Goal: Task Accomplishment & Management: Use online tool/utility

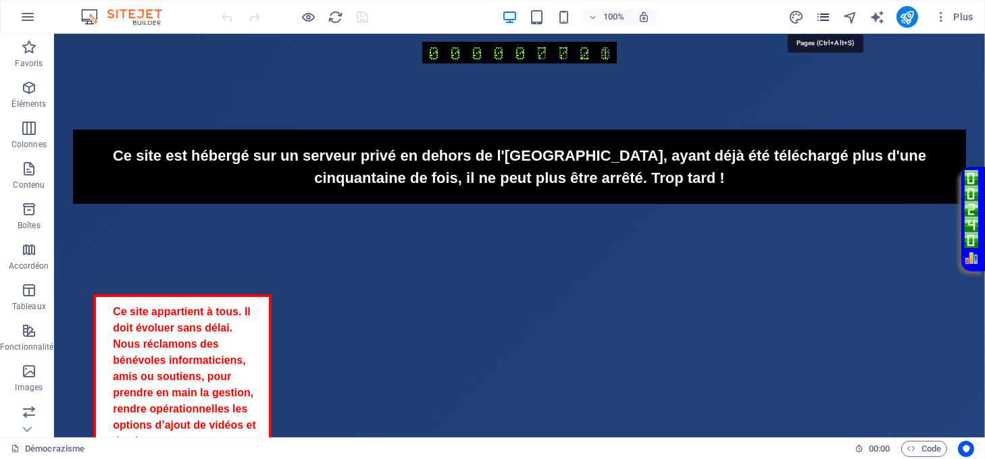
click at [824, 20] on icon "pages" at bounding box center [824, 17] width 16 height 16
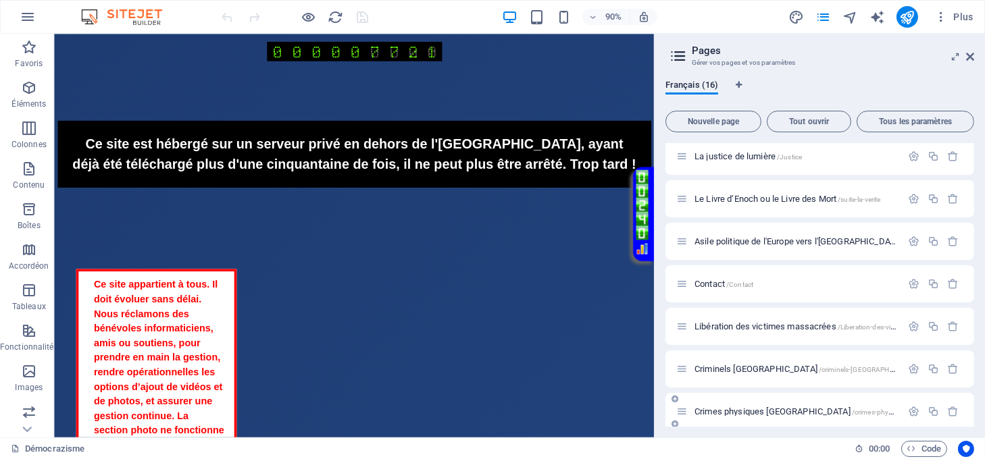
scroll to position [360, 0]
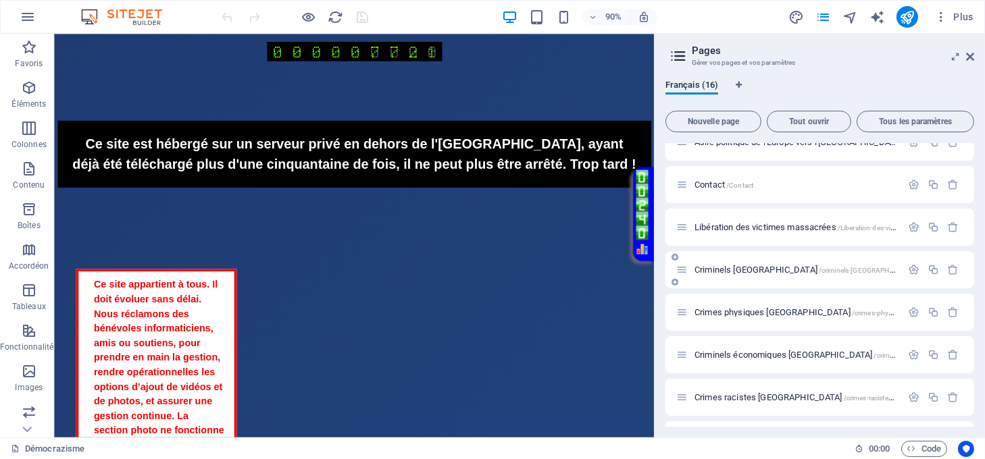
click at [733, 262] on div "Criminels israel /criminels-[GEOGRAPHIC_DATA]" at bounding box center [788, 270] width 225 height 16
click at [732, 267] on span "Criminels israel /criminels-[GEOGRAPHIC_DATA]" at bounding box center [808, 270] width 226 height 10
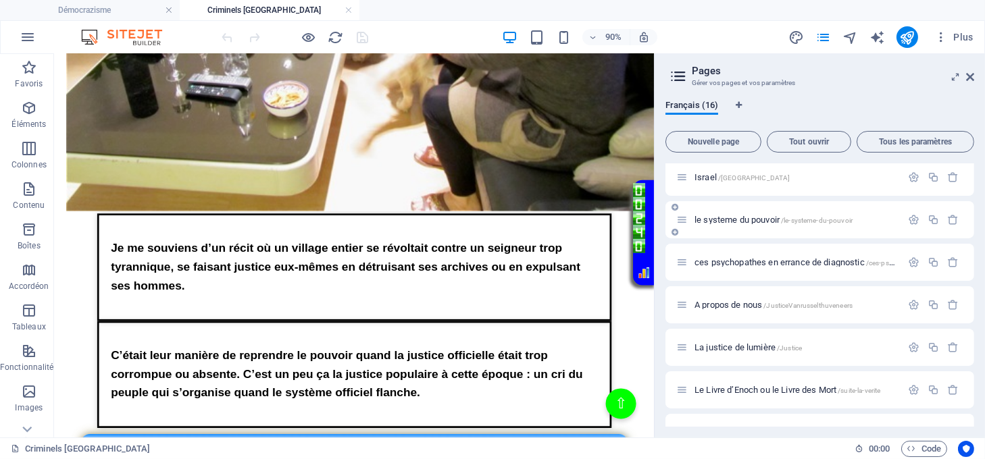
scroll to position [0, 0]
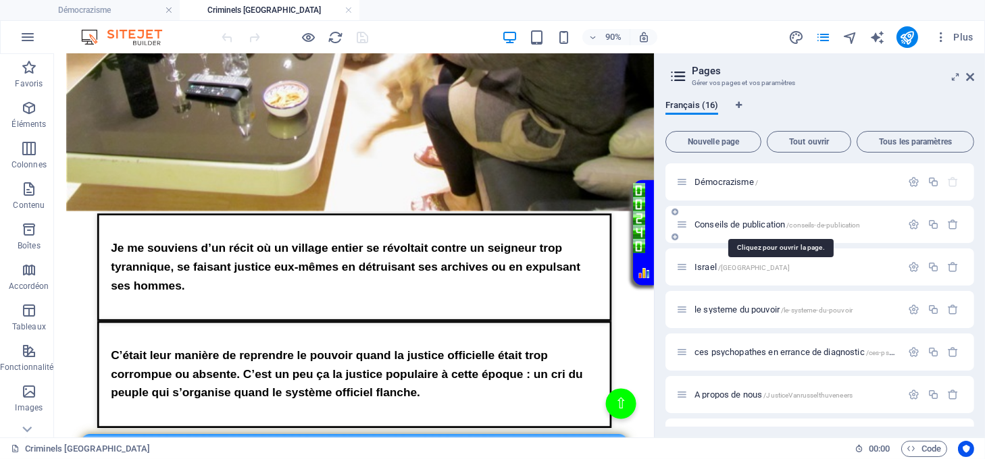
click at [742, 224] on span "Conseils de publication /conseils-de-publication" at bounding box center [778, 225] width 166 height 10
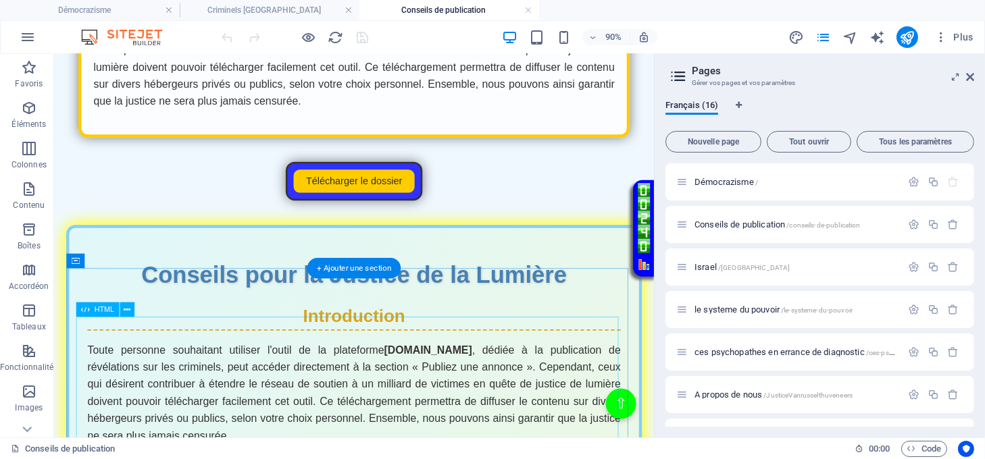
scroll to position [541, 0]
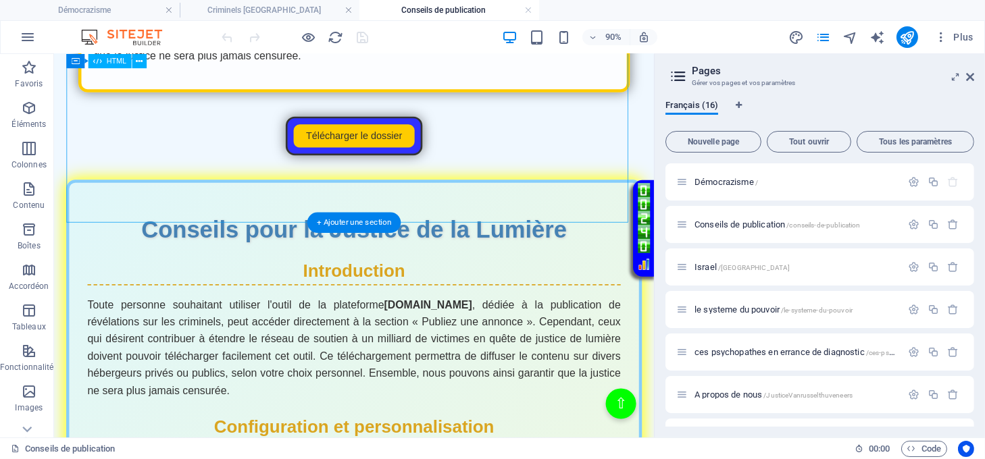
click at [489, 180] on div "Page de Téléchargement Toute personne souhaitant utiliser l'outil de la platefo…" at bounding box center [388, 51] width 640 height 257
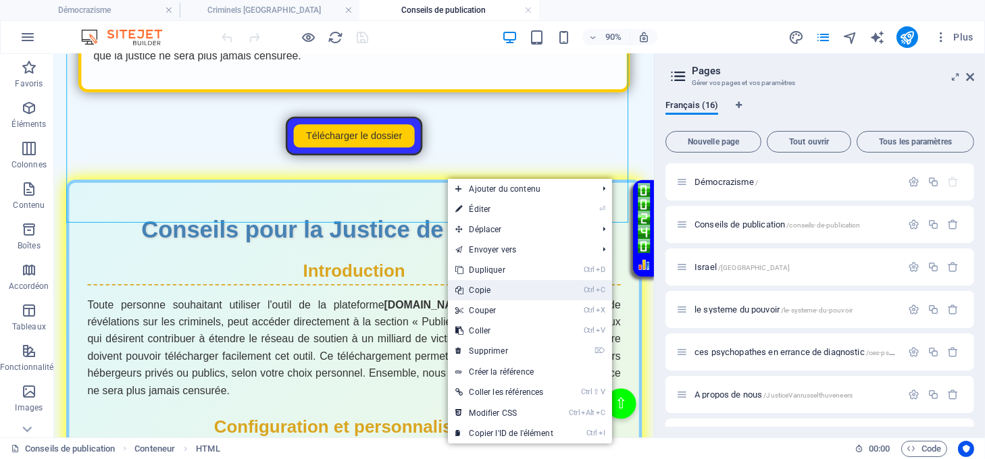
click at [489, 291] on link "Ctrl C Copie" at bounding box center [505, 290] width 114 height 20
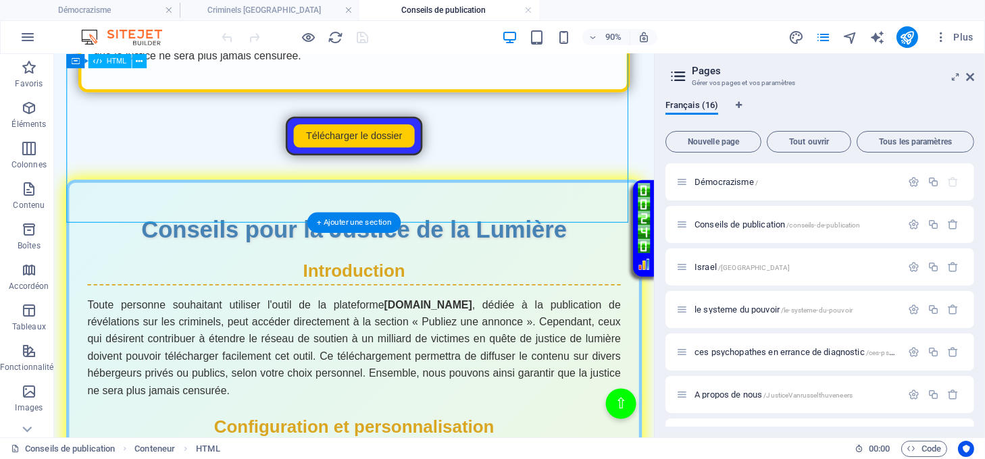
click at [511, 180] on div "Page de Téléchargement Toute personne souhaitant utiliser l'outil de la platefo…" at bounding box center [388, 51] width 640 height 257
click at [513, 180] on div "Page de Téléchargement Toute personne souhaitant utiliser l'outil de la platefo…" at bounding box center [388, 51] width 640 height 257
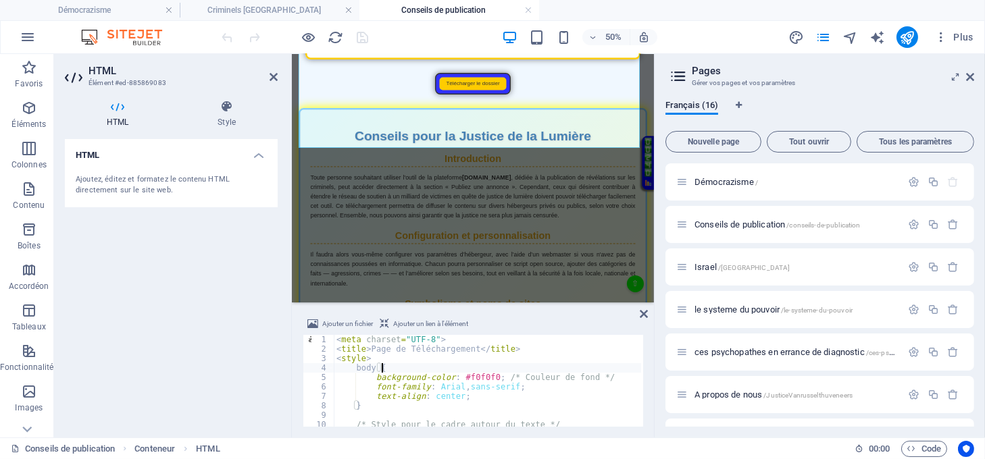
type textarea "</a> </div>"
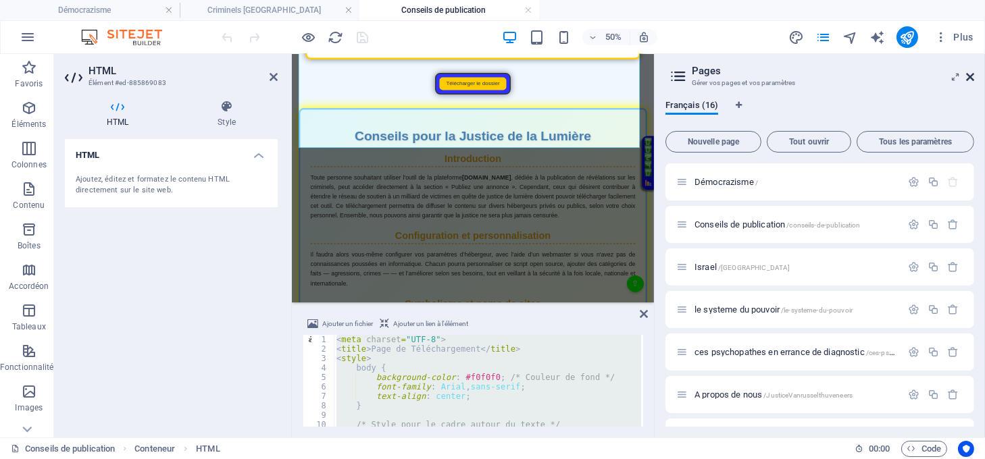
drag, startPoint x: 970, startPoint y: 74, endPoint x: 477, endPoint y: 174, distance: 502.5
click at [970, 74] on icon at bounding box center [970, 77] width 8 height 11
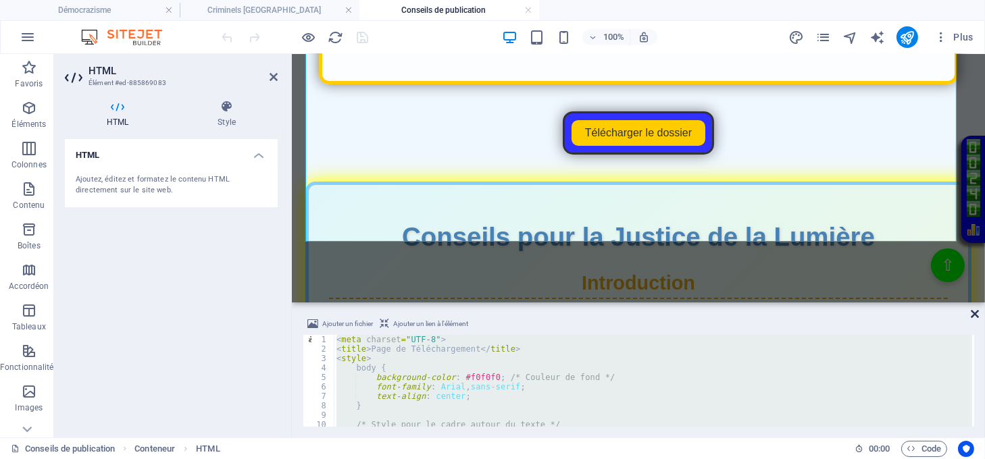
click at [976, 309] on icon at bounding box center [975, 314] width 8 height 11
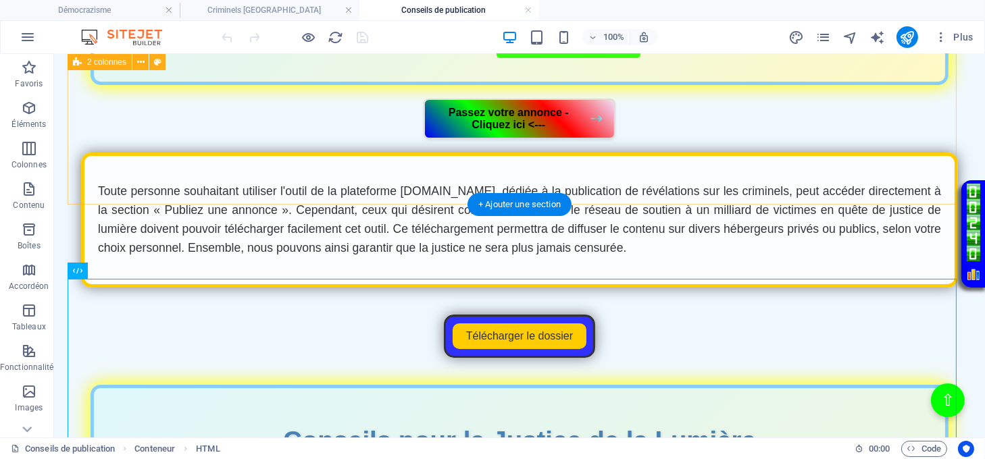
scroll to position [270, 0]
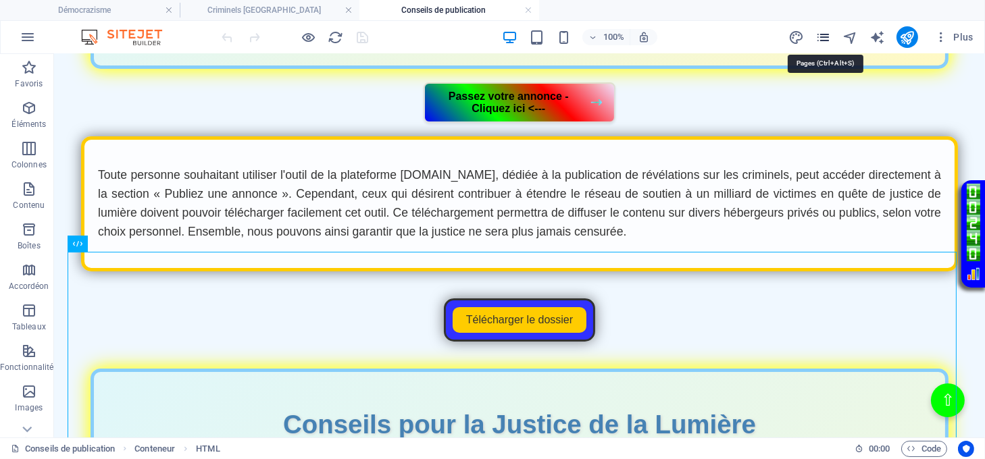
click at [828, 34] on icon "pages" at bounding box center [824, 38] width 16 height 16
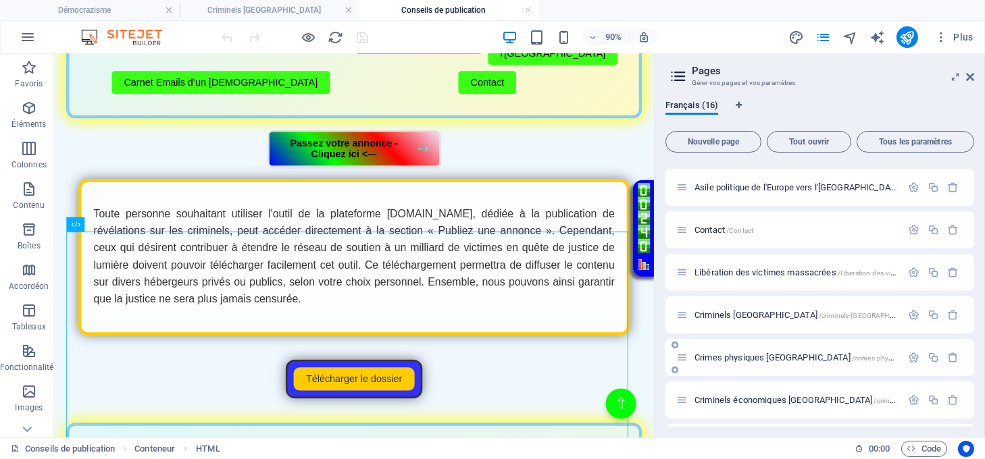
scroll to position [360, 0]
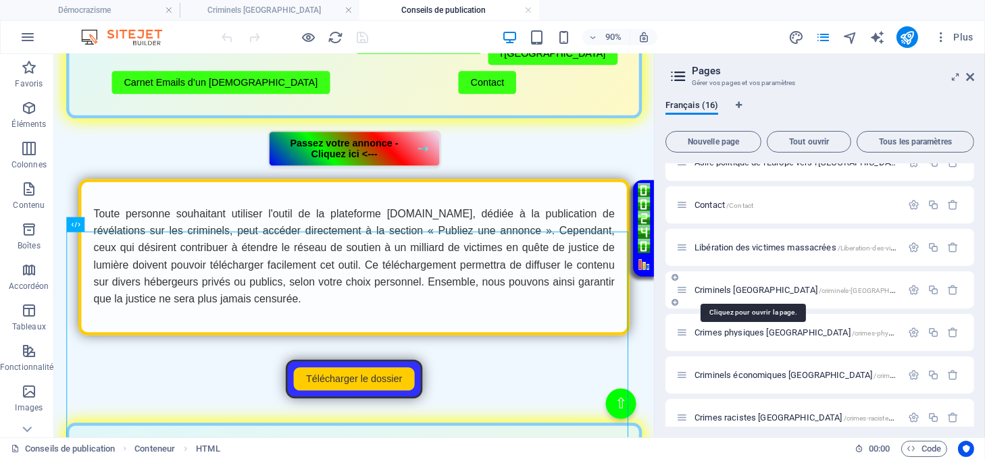
click at [736, 287] on span "Criminels israel /criminels-[GEOGRAPHIC_DATA]" at bounding box center [808, 290] width 226 height 10
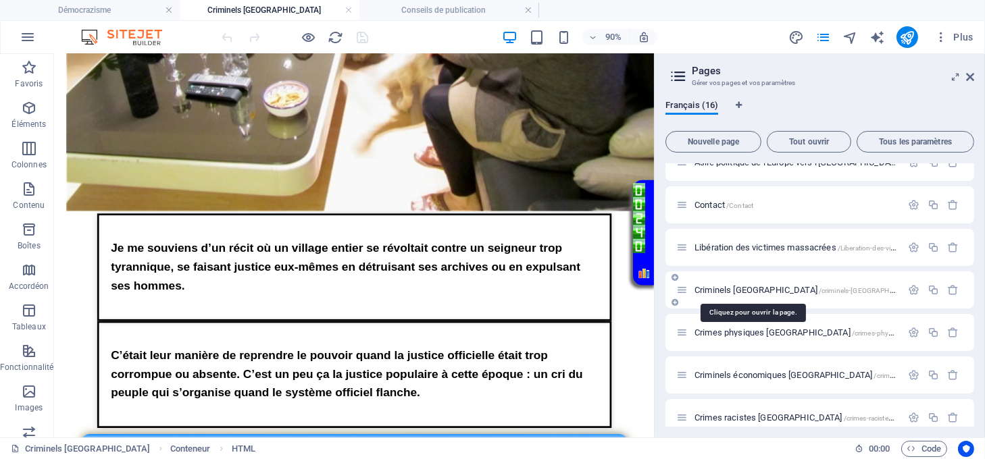
scroll to position [0, 0]
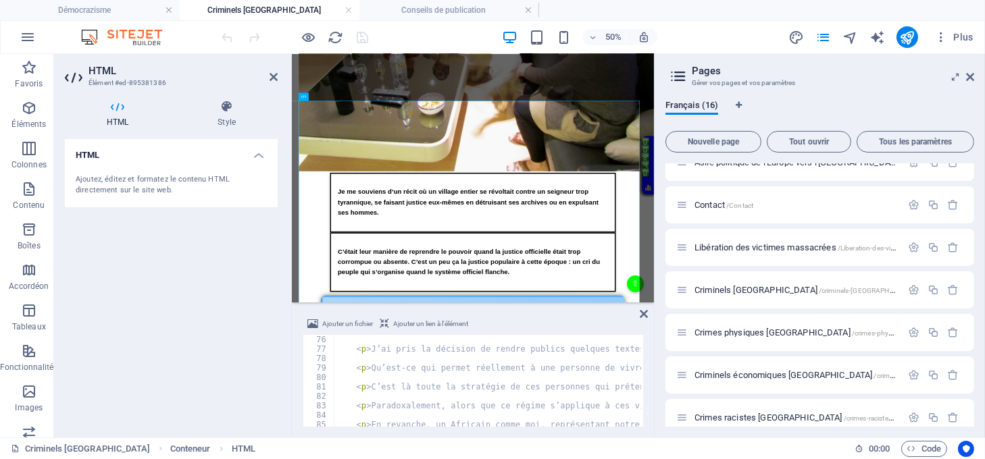
scroll to position [709, 0]
drag, startPoint x: 352, startPoint y: 352, endPoint x: 350, endPoint y: 366, distance: 14.3
type textarea "<p>Qu’est-ce qui permet réellement à une personne de vivre une existence viable…"
click at [644, 313] on icon at bounding box center [644, 314] width 8 height 11
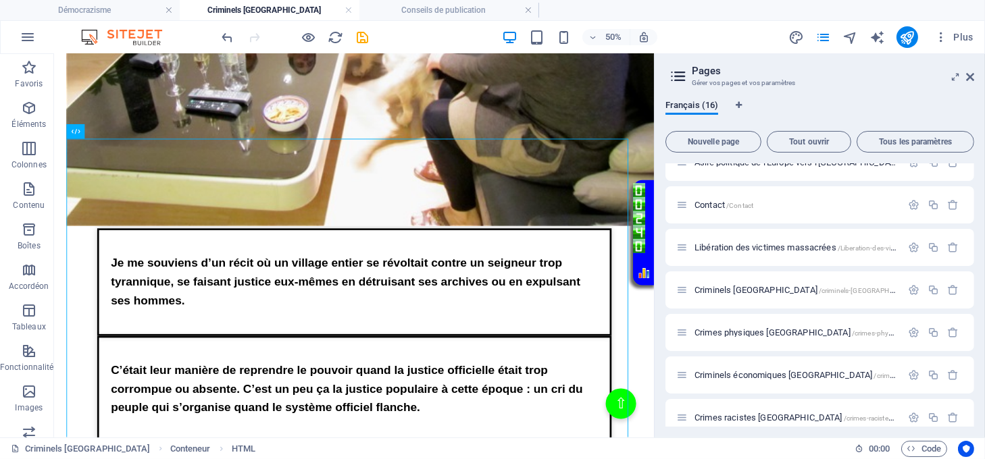
scroll to position [630, 0]
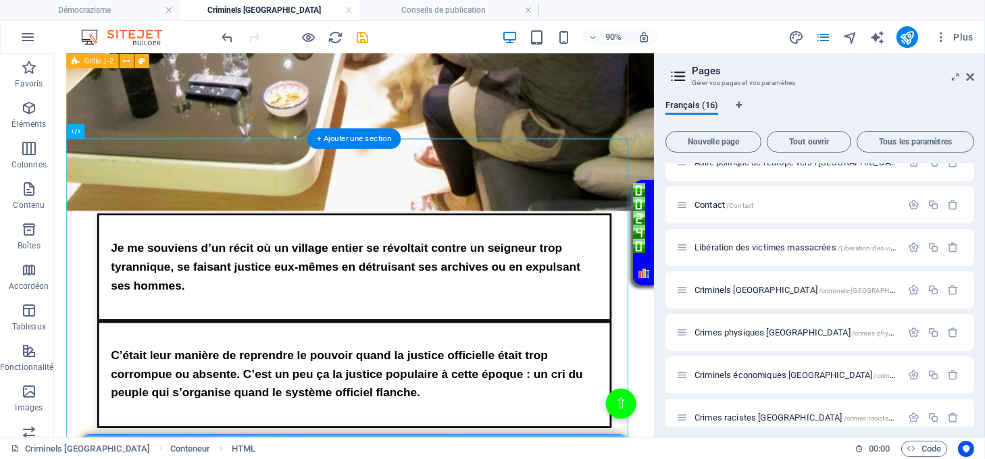
click at [605, 124] on div "Texte sur la justice de lumière Je me souviens d’un récit où un village entier …" at bounding box center [388, 99] width 640 height 741
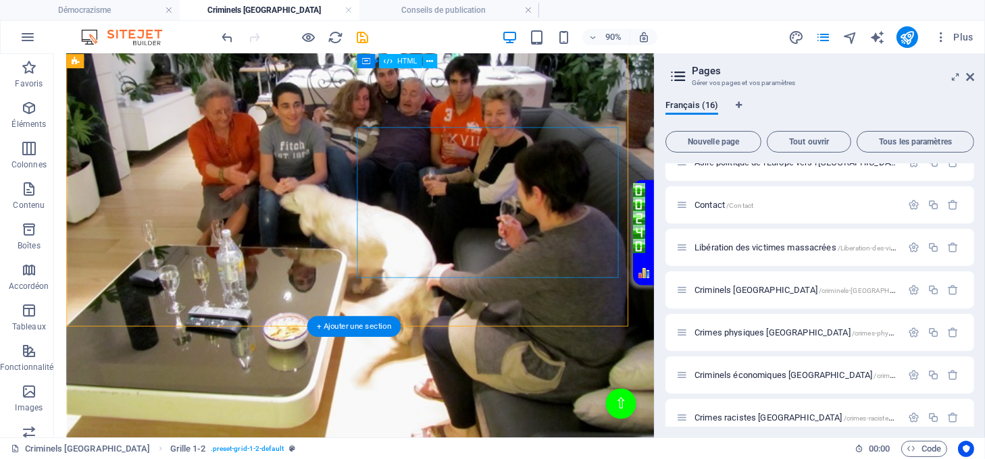
scroll to position [360, 0]
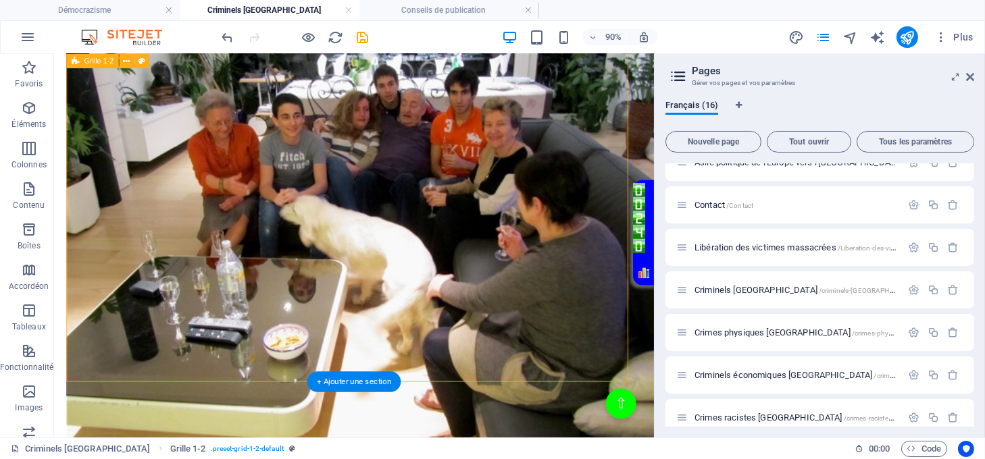
click at [439, 393] on div "Texte sur la justice de lumière Je me souviens d’un récit où un village entier …" at bounding box center [388, 369] width 640 height 741
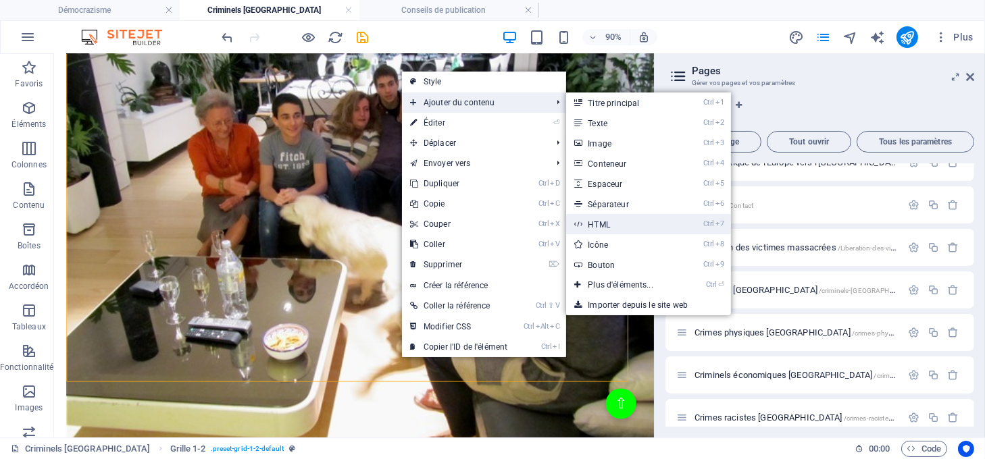
click at [615, 220] on link "Ctrl 7 HTML" at bounding box center [623, 224] width 114 height 20
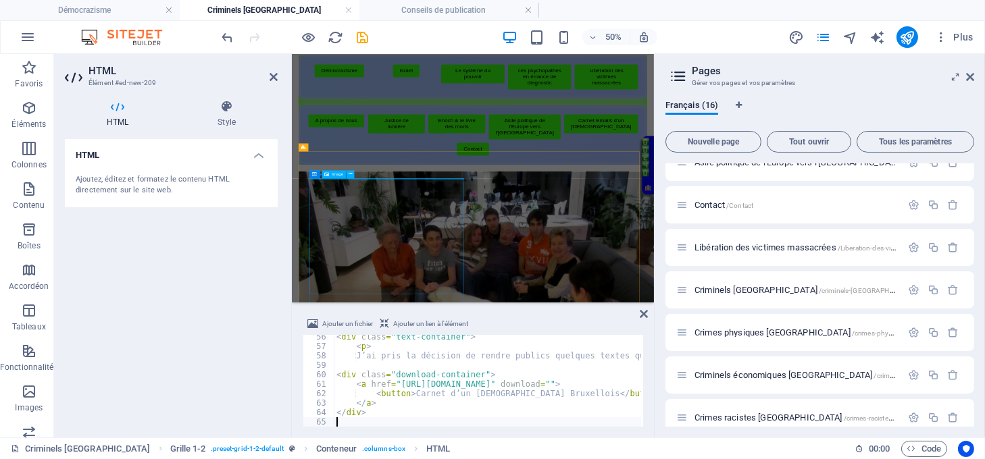
scroll to position [522, 0]
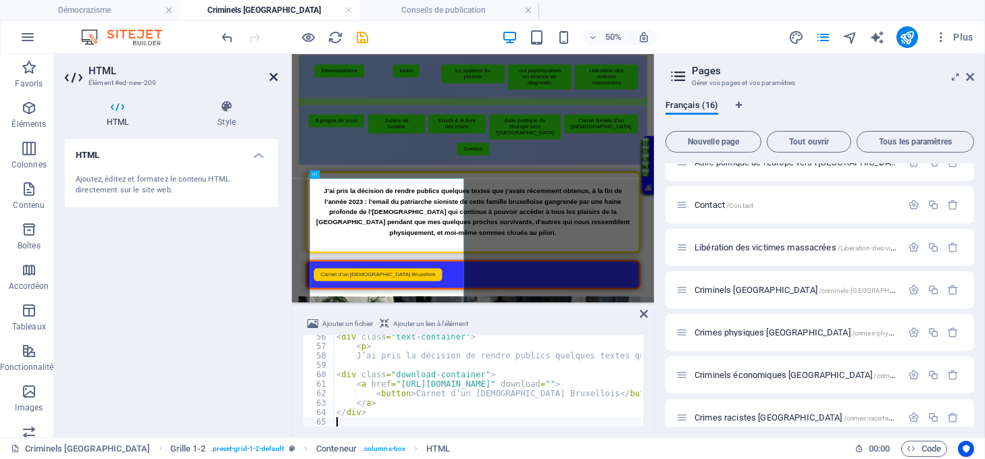
click at [274, 72] on icon at bounding box center [274, 77] width 8 height 11
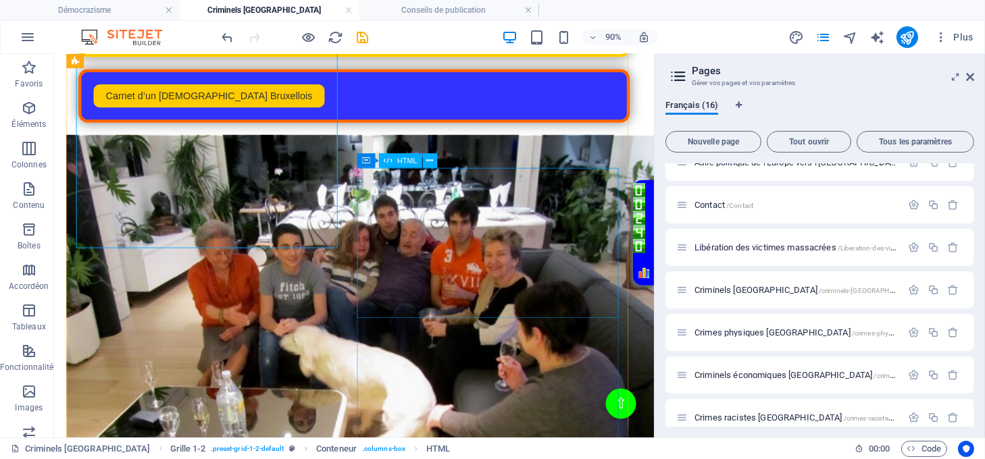
scroll to position [520, 0]
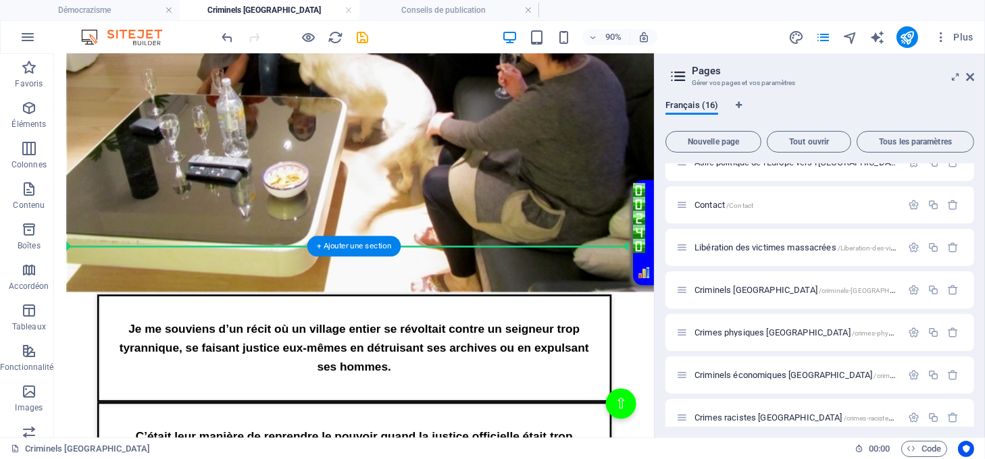
drag, startPoint x: 280, startPoint y: 131, endPoint x: 415, endPoint y: 250, distance: 179.5
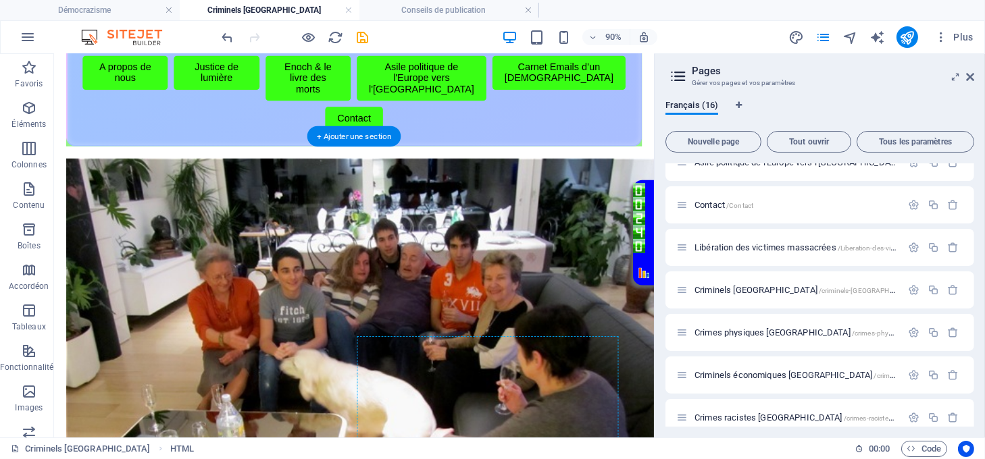
scroll to position [180, 0]
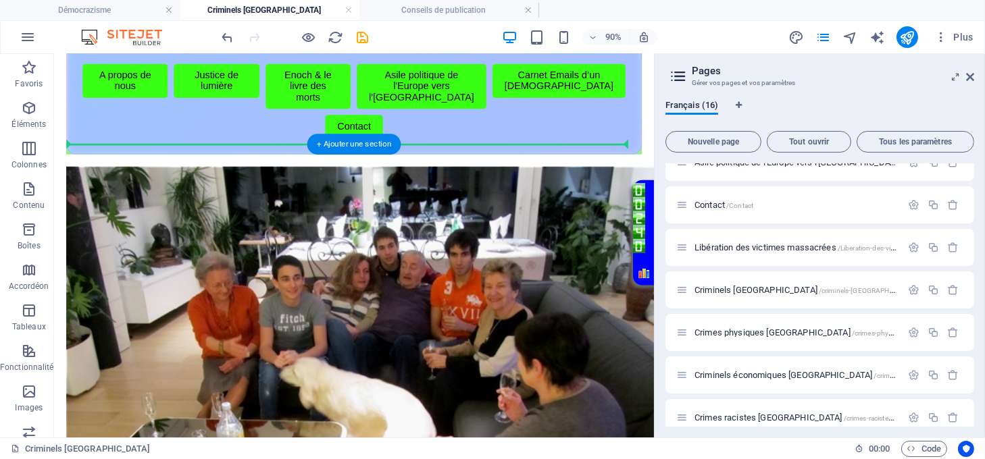
drag, startPoint x: 446, startPoint y: 351, endPoint x: 388, endPoint y: 180, distance: 180.5
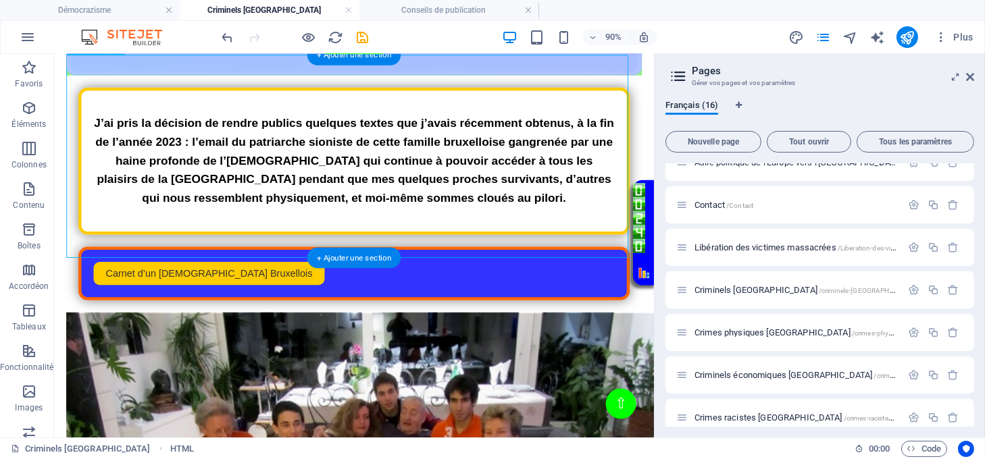
scroll to position [450, 0]
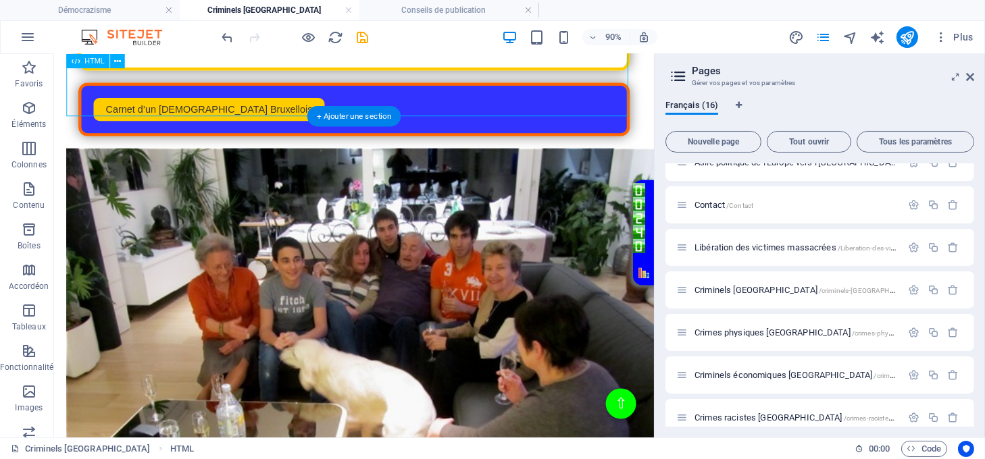
click at [368, 84] on div "Page de Téléchargement J’ai pris la décision de rendre publics quelques textes …" at bounding box center [388, 27] width 640 height 236
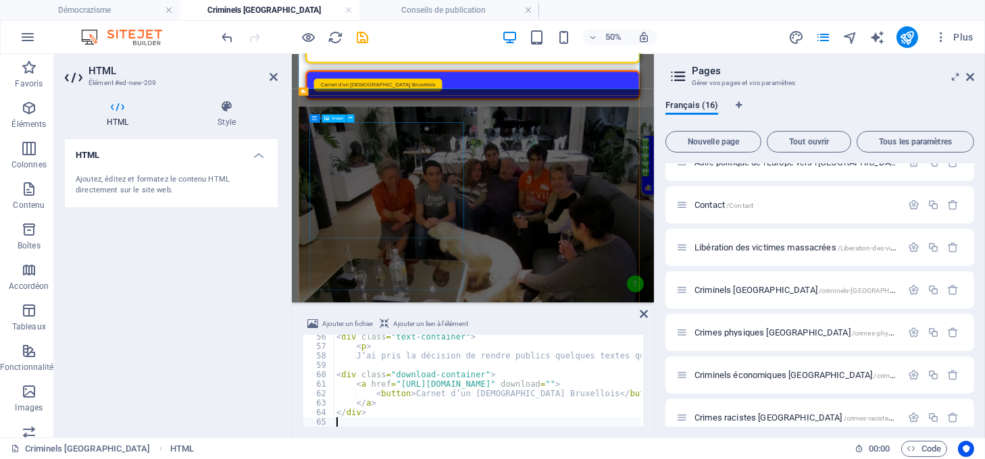
scroll to position [434, 0]
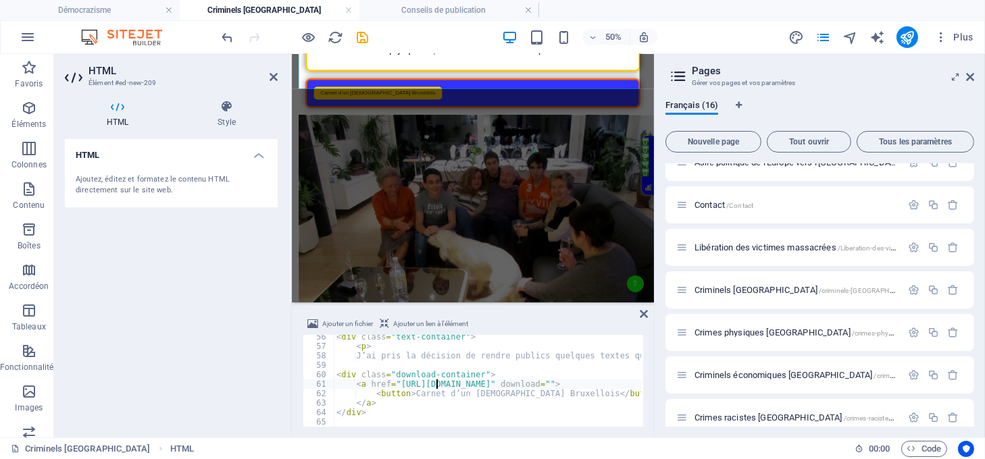
type textarea "</div>"
click at [640, 311] on icon at bounding box center [644, 314] width 8 height 11
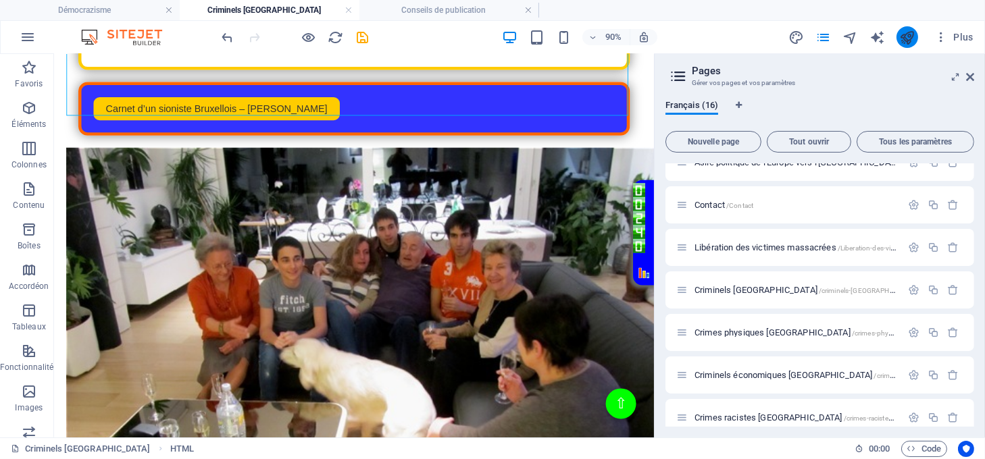
click at [903, 44] on icon "publish" at bounding box center [907, 38] width 16 height 16
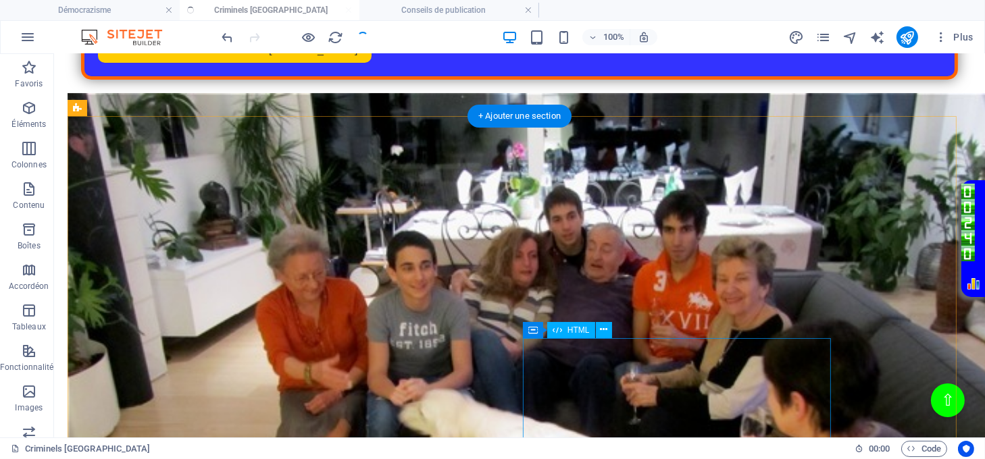
scroll to position [414, 0]
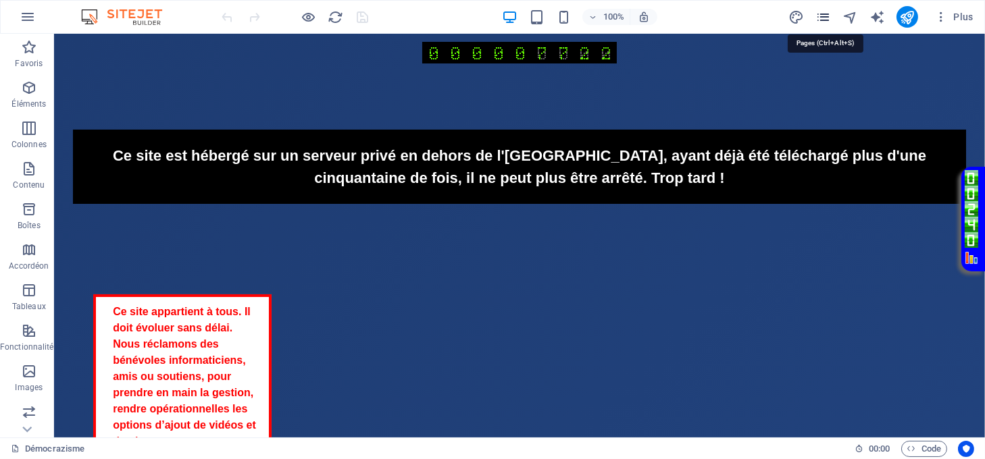
click at [823, 14] on icon "pages" at bounding box center [824, 17] width 16 height 16
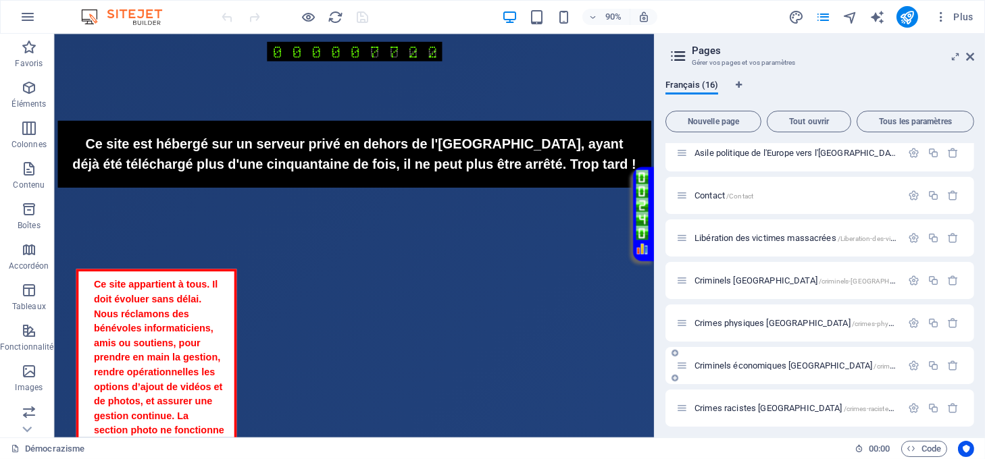
scroll to position [360, 0]
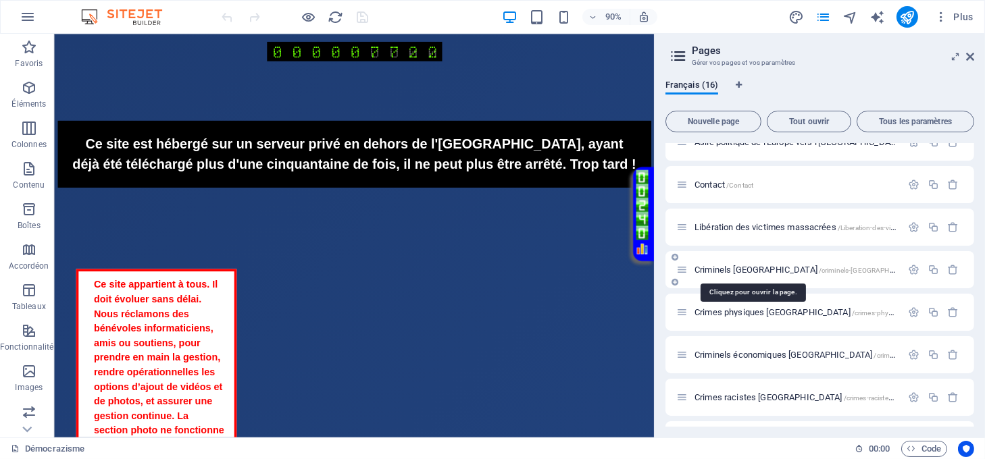
click at [729, 267] on span "Criminels israel /criminels-[GEOGRAPHIC_DATA]" at bounding box center [808, 270] width 226 height 10
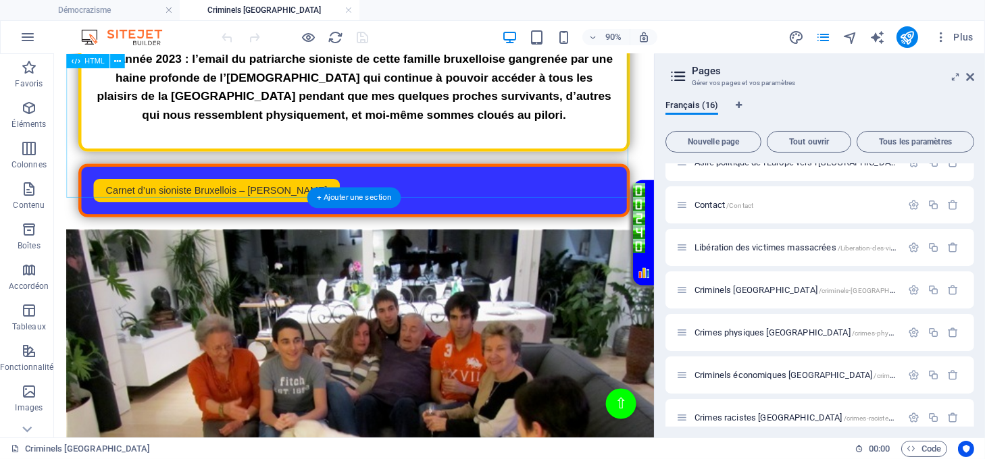
click at [247, 184] on div "Page de Téléchargement J’ai pris la décision de rendre publics quelques textes …" at bounding box center [388, 117] width 640 height 236
click at [245, 184] on div "Page de Téléchargement J’ai pris la décision de rendre publics quelques textes …" at bounding box center [388, 117] width 640 height 236
click at [298, 189] on div "Page de Téléchargement J’ai pris la décision de rendre publics quelques textes …" at bounding box center [388, 117] width 640 height 236
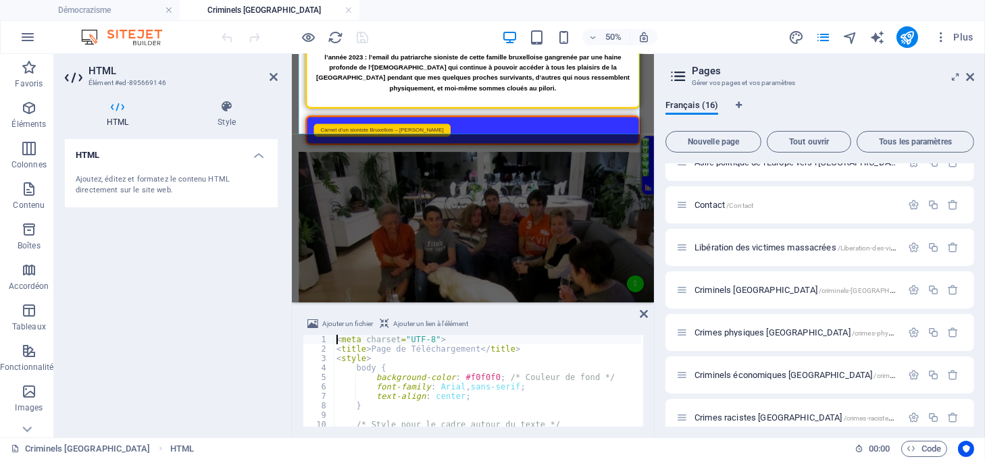
scroll to position [343, 0]
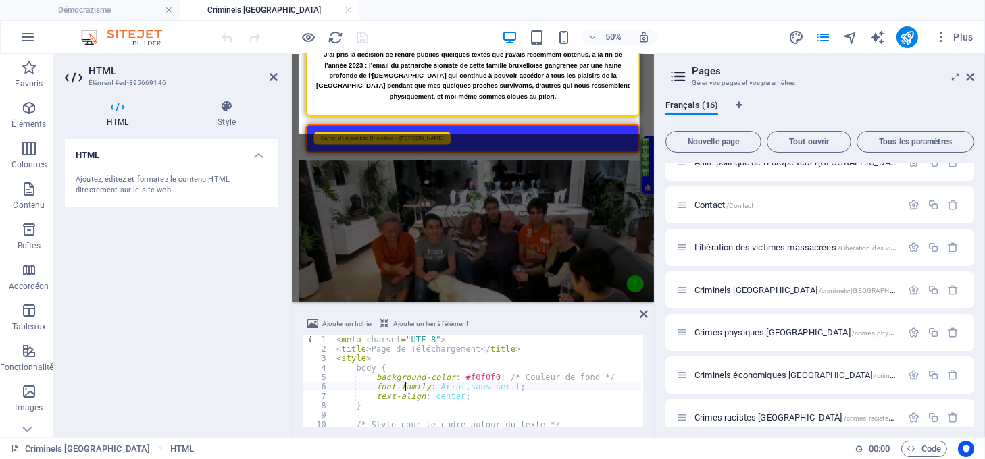
type textarea "</div>"
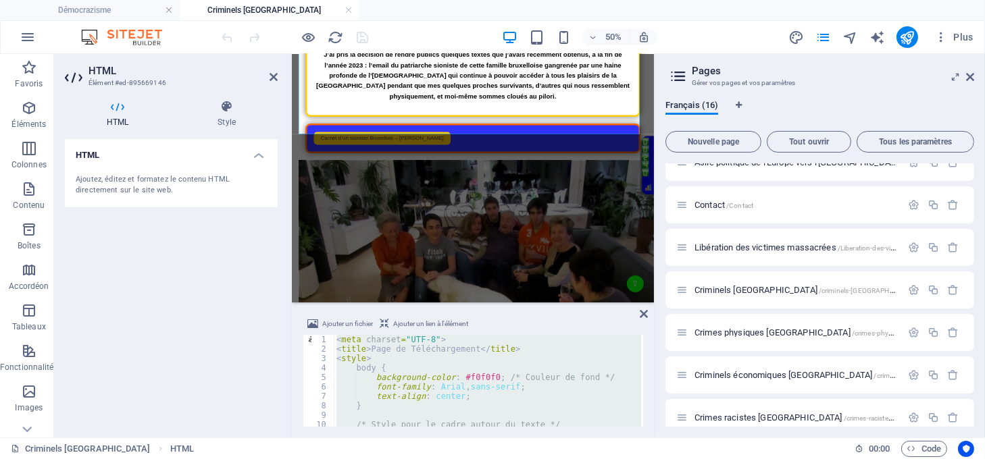
paste textarea
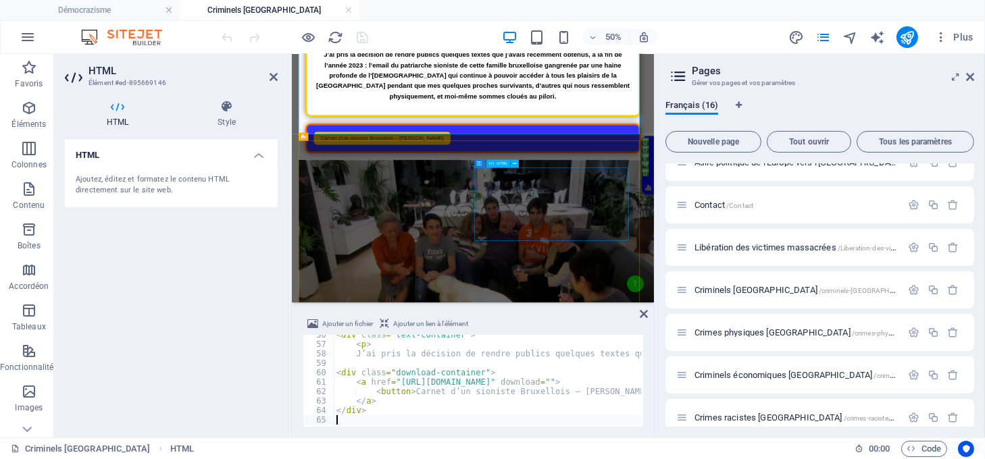
scroll to position [524, 0]
type textarea "</div>"
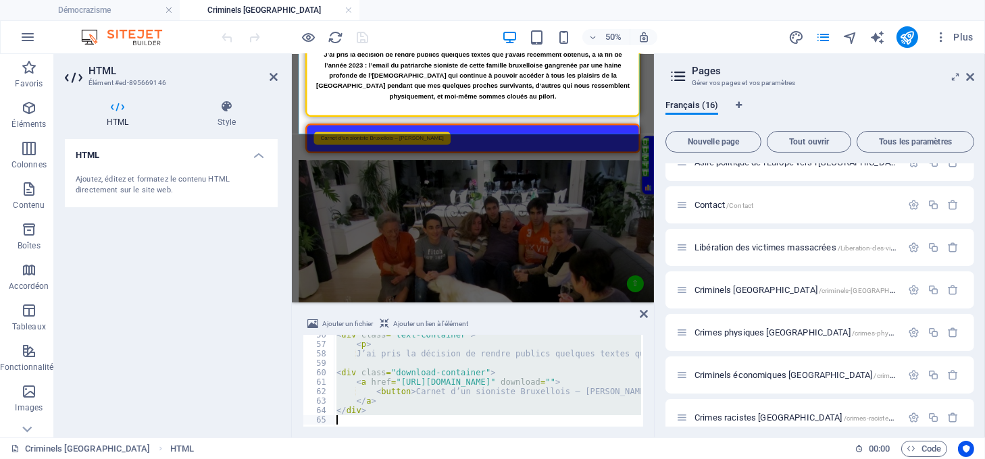
paste textarea
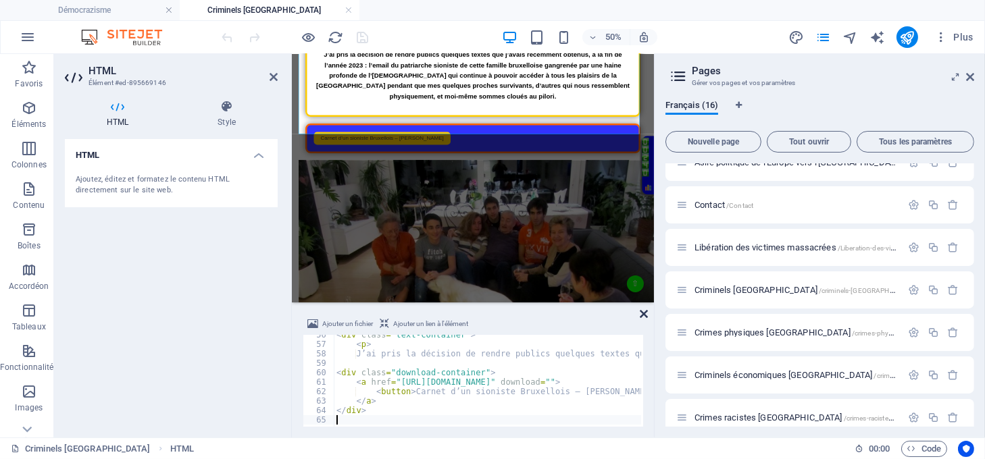
click at [642, 314] on icon at bounding box center [644, 314] width 8 height 11
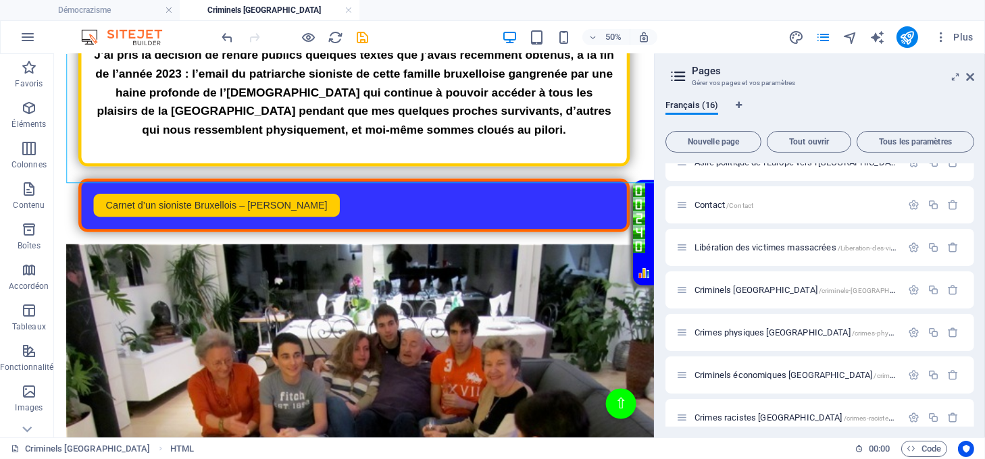
scroll to position [360, 0]
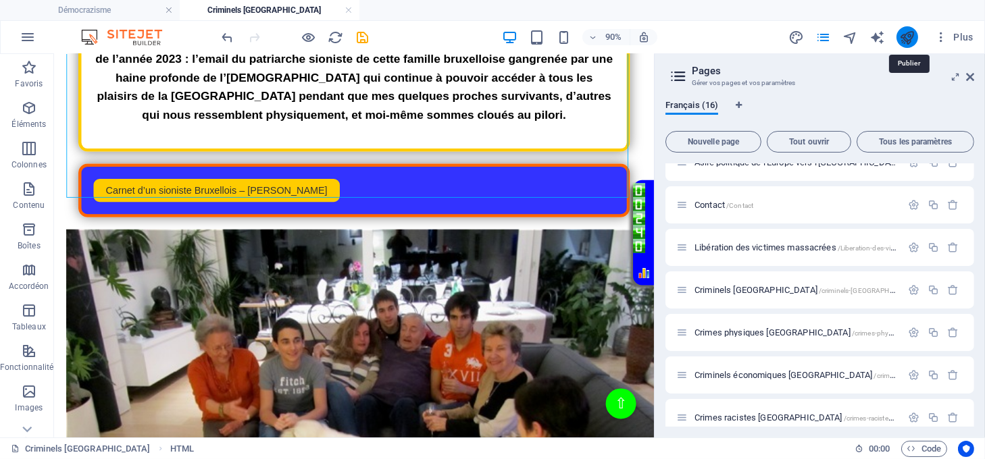
click at [912, 41] on icon "publish" at bounding box center [907, 38] width 16 height 16
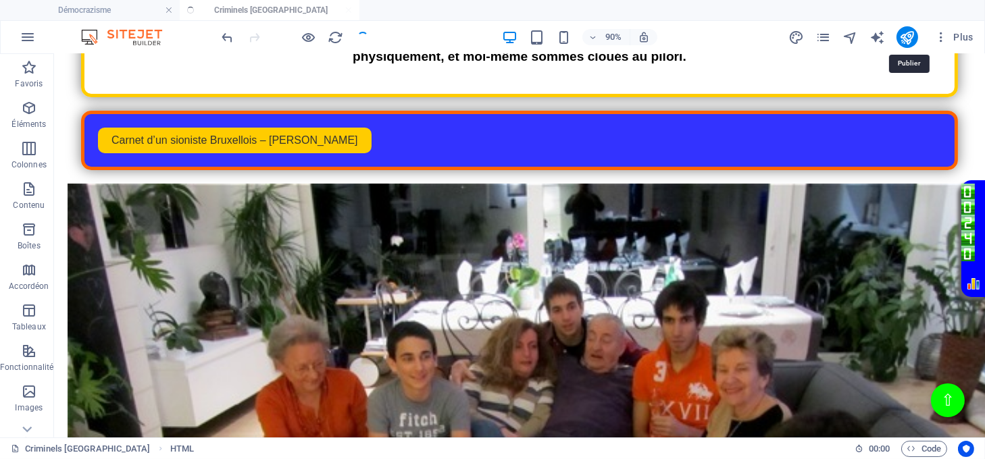
scroll to position [323, 0]
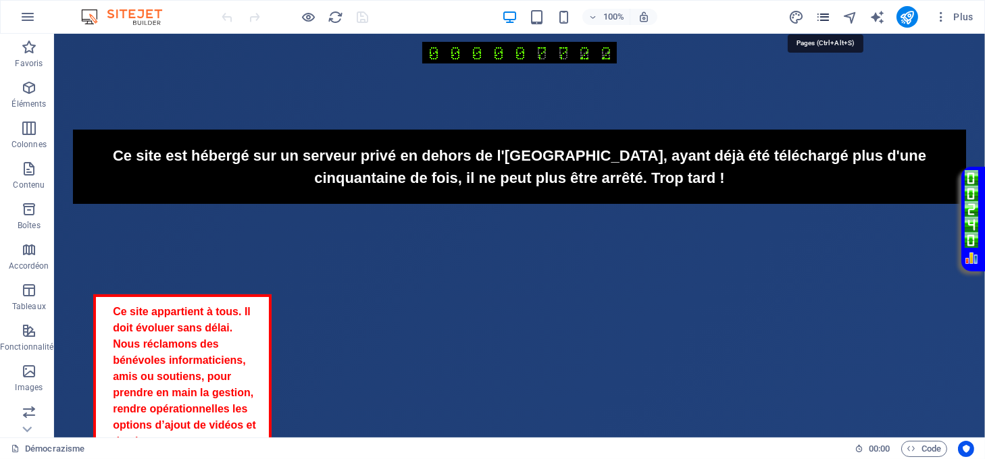
click at [818, 19] on icon "pages" at bounding box center [824, 17] width 16 height 16
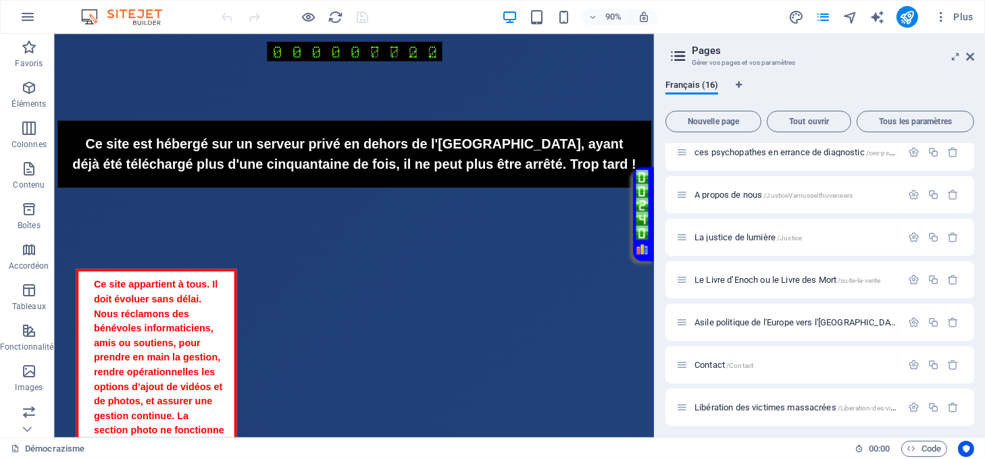
scroll to position [360, 0]
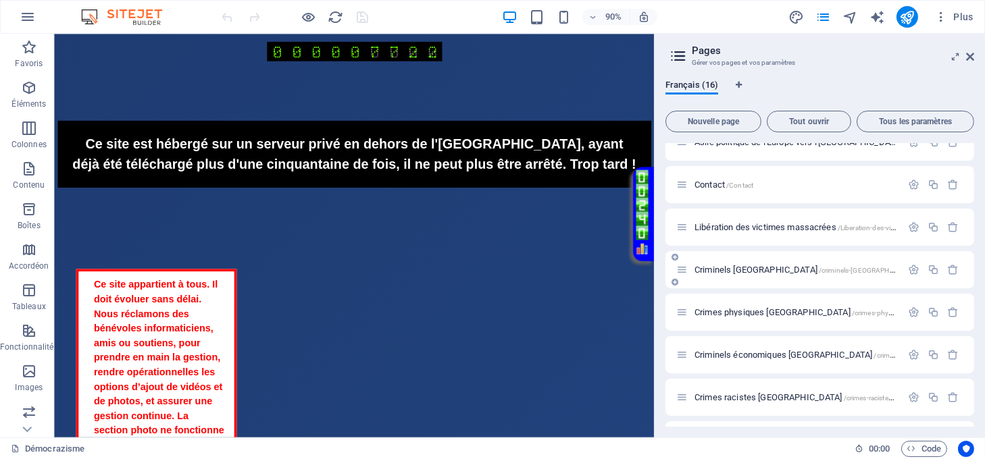
click at [743, 266] on span "Criminels israel /criminels-[GEOGRAPHIC_DATA]" at bounding box center [808, 270] width 226 height 10
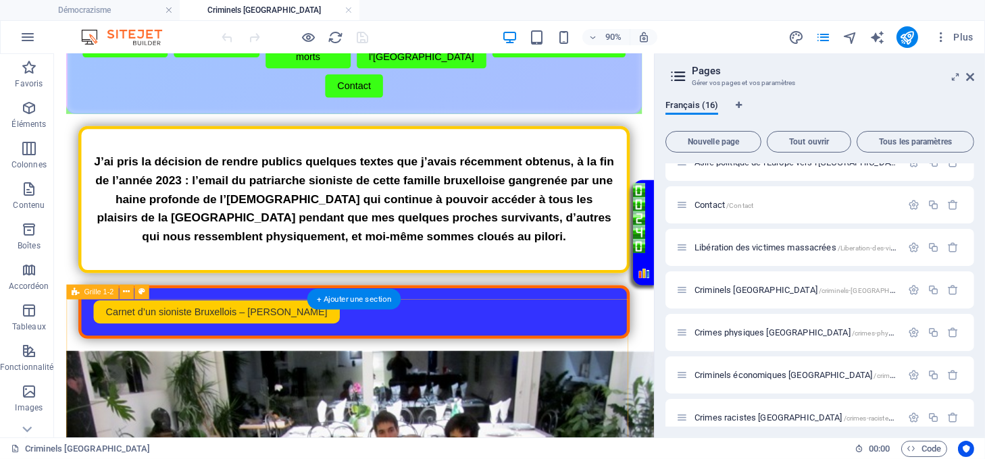
scroll to position [270, 0]
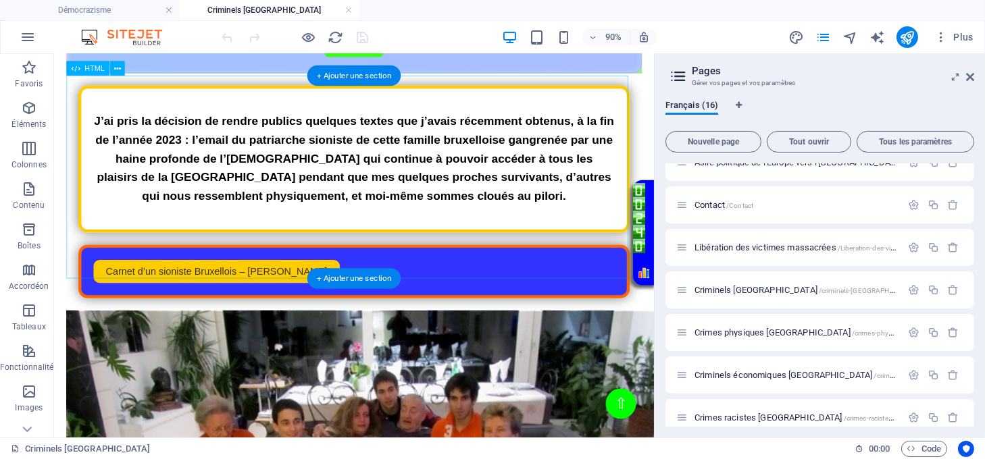
click at [405, 185] on div "Page de Téléchargement J’ai pris la décision de rendre publics quelques textes …" at bounding box center [388, 207] width 640 height 236
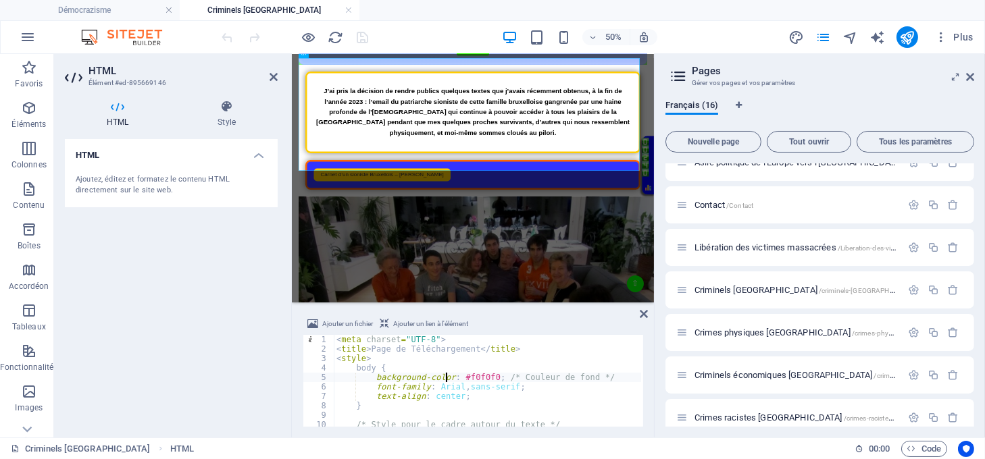
type textarea "</div>"
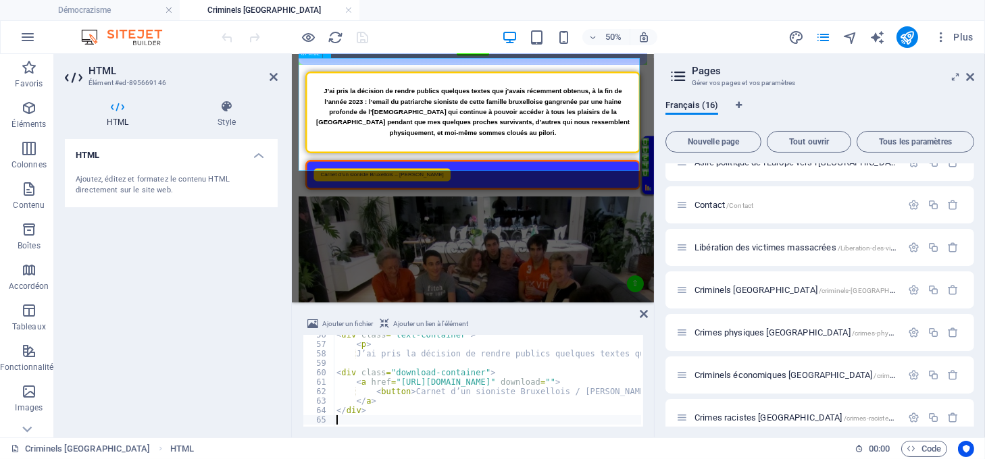
scroll to position [524, 0]
click at [642, 312] on icon at bounding box center [644, 314] width 8 height 11
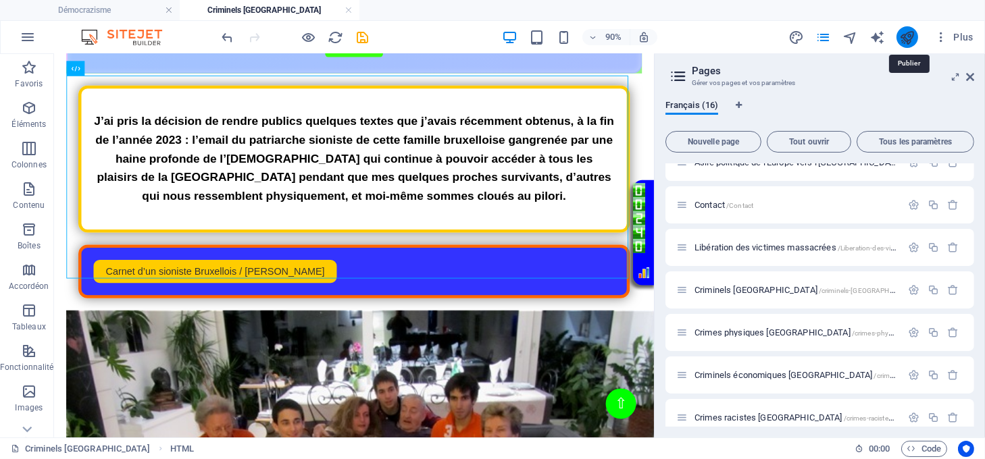
drag, startPoint x: 903, startPoint y: 34, endPoint x: 839, endPoint y: 24, distance: 64.9
click at [903, 34] on icon "publish" at bounding box center [907, 38] width 16 height 16
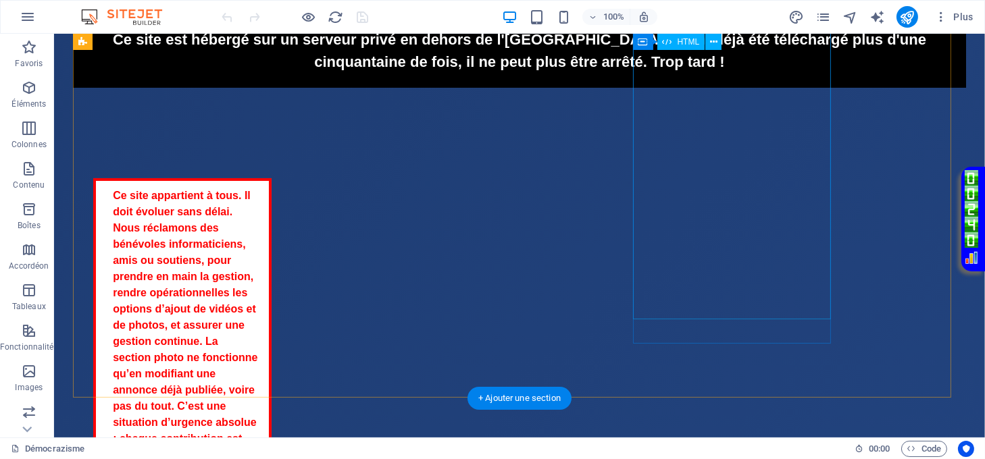
scroll to position [90, 0]
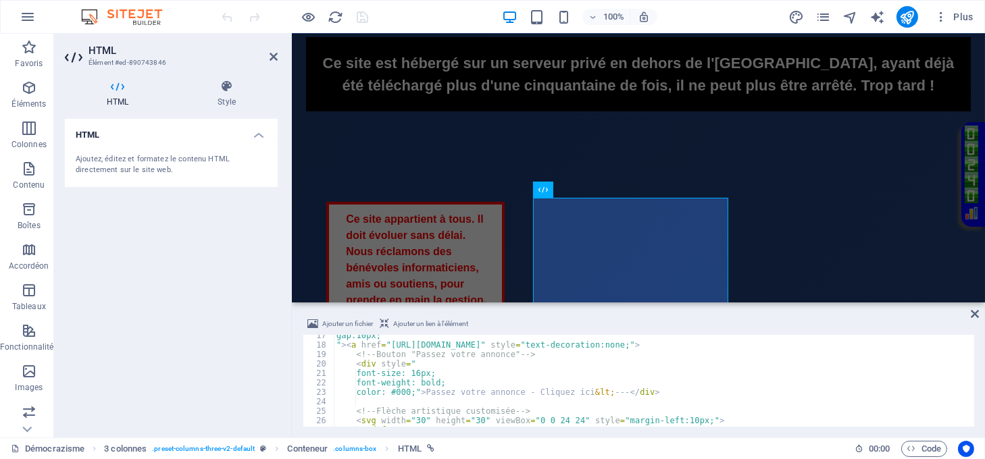
scroll to position [155, 0]
type textarea "</div>"
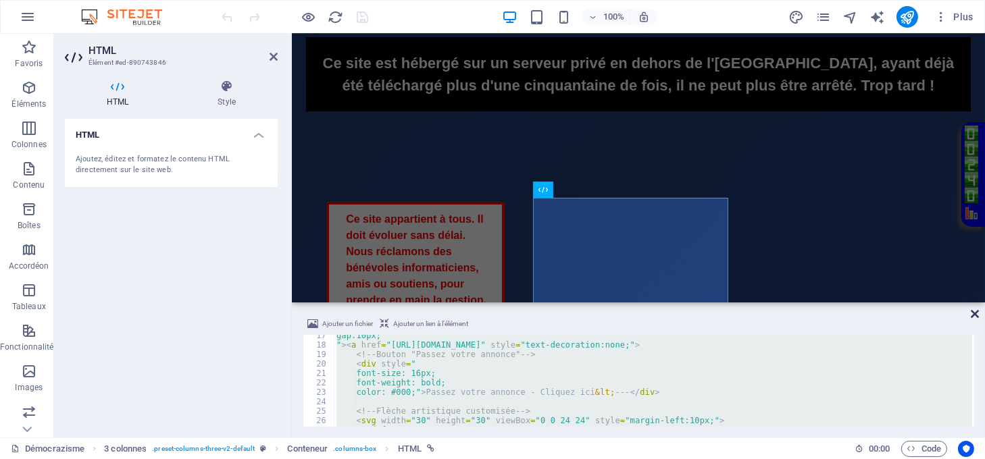
drag, startPoint x: 973, startPoint y: 314, endPoint x: 919, endPoint y: 280, distance: 64.1
click at [973, 314] on icon at bounding box center [975, 314] width 8 height 11
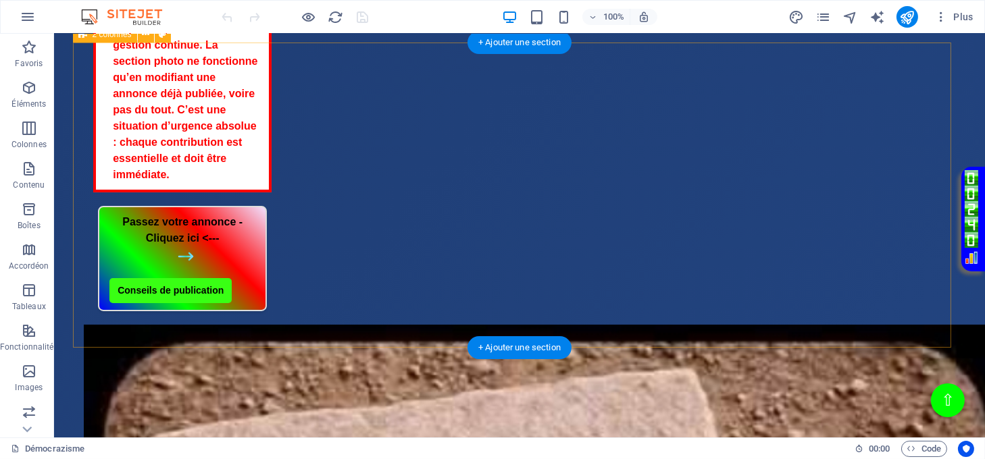
scroll to position [270, 0]
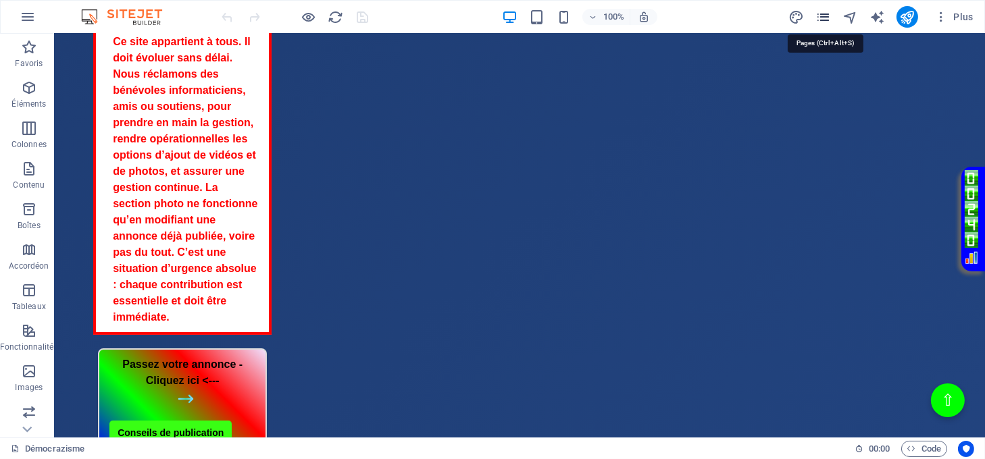
click at [826, 17] on icon "pages" at bounding box center [824, 17] width 16 height 16
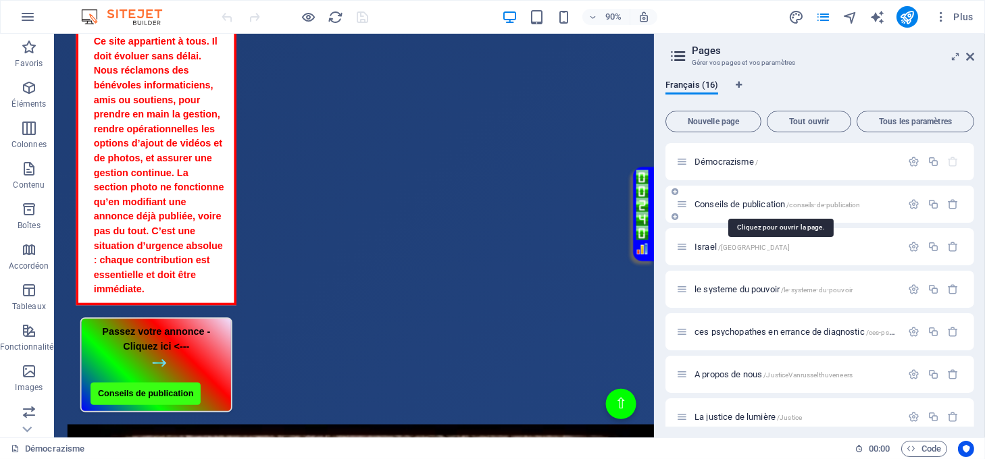
click at [732, 203] on span "Conseils de publication /conseils-de-publication" at bounding box center [778, 204] width 166 height 10
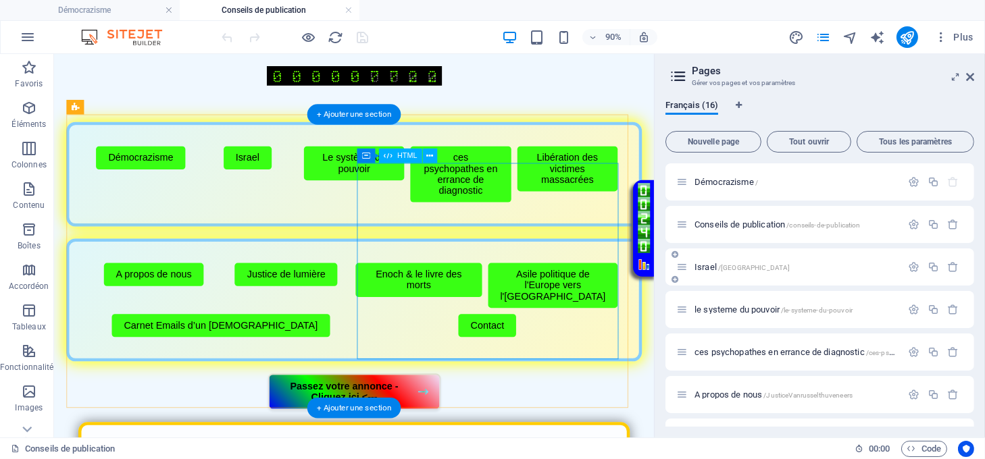
scroll to position [450, 0]
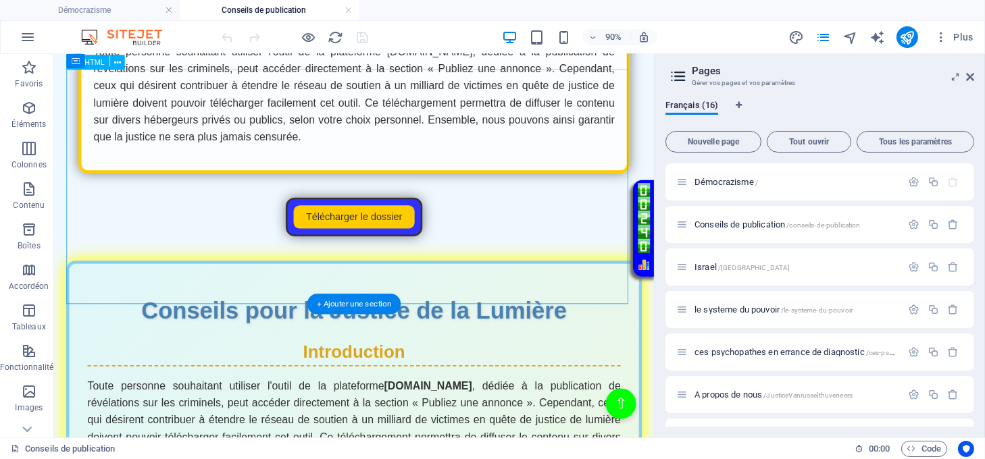
click at [411, 271] on div "Page de Téléchargement Toute personne souhaitant utiliser l'outil de la platefo…" at bounding box center [388, 142] width 640 height 257
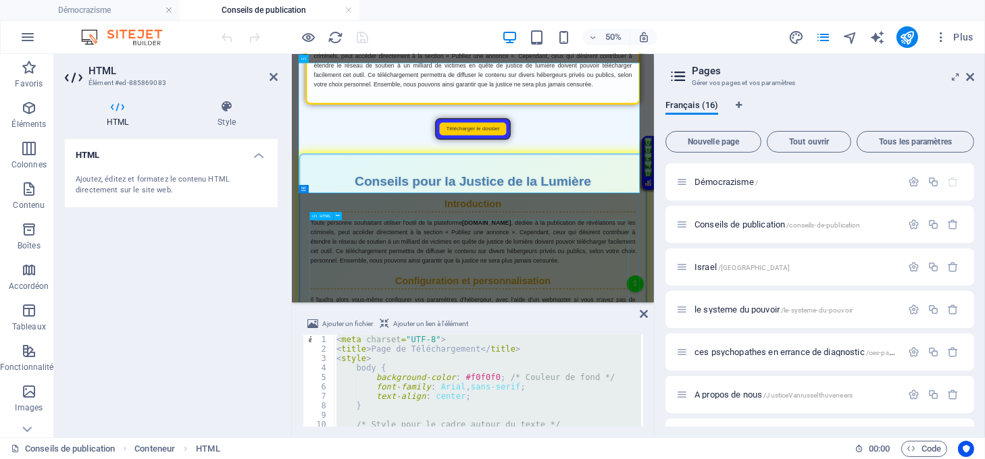
type textarea "</a> </div>"
click at [643, 312] on icon at bounding box center [644, 314] width 8 height 11
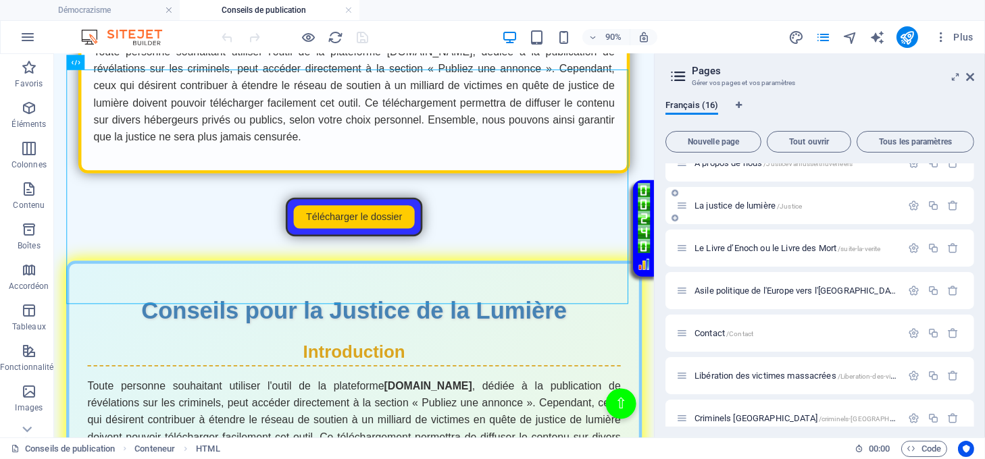
scroll to position [270, 0]
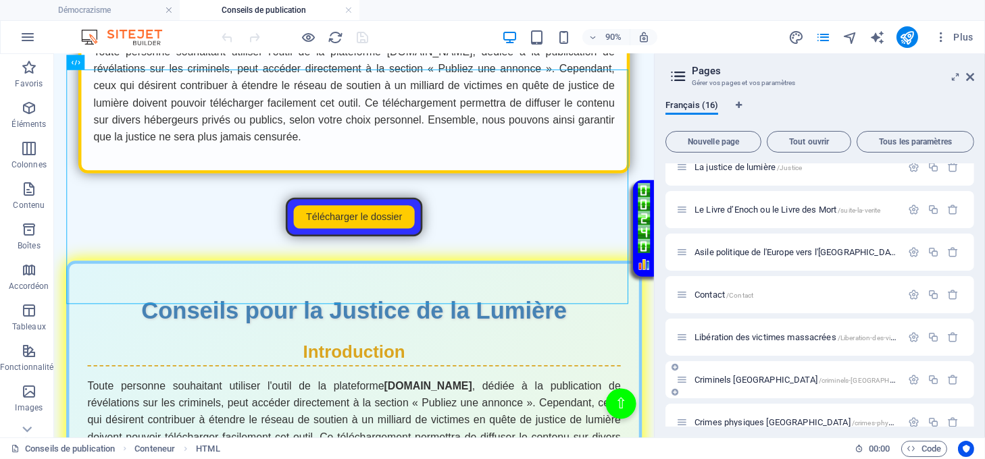
click at [721, 384] on span "Criminels israel /criminels-[GEOGRAPHIC_DATA]" at bounding box center [808, 380] width 226 height 10
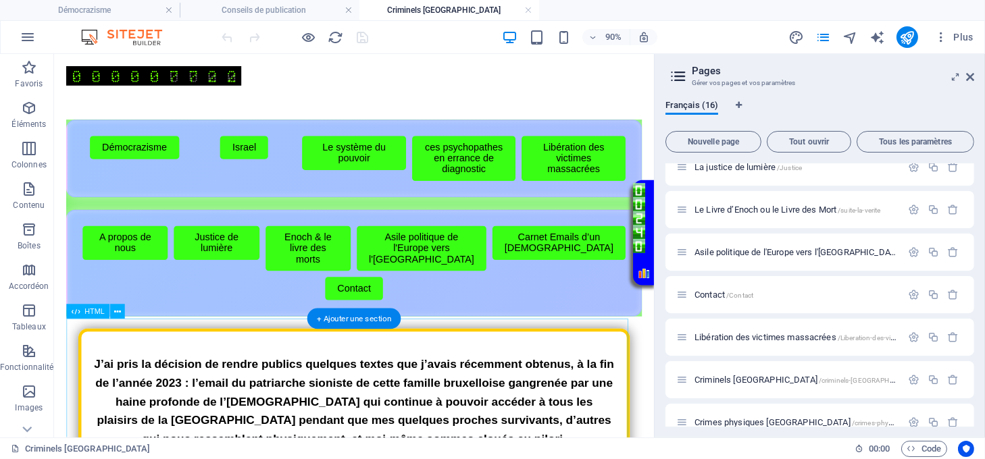
scroll to position [0, 0]
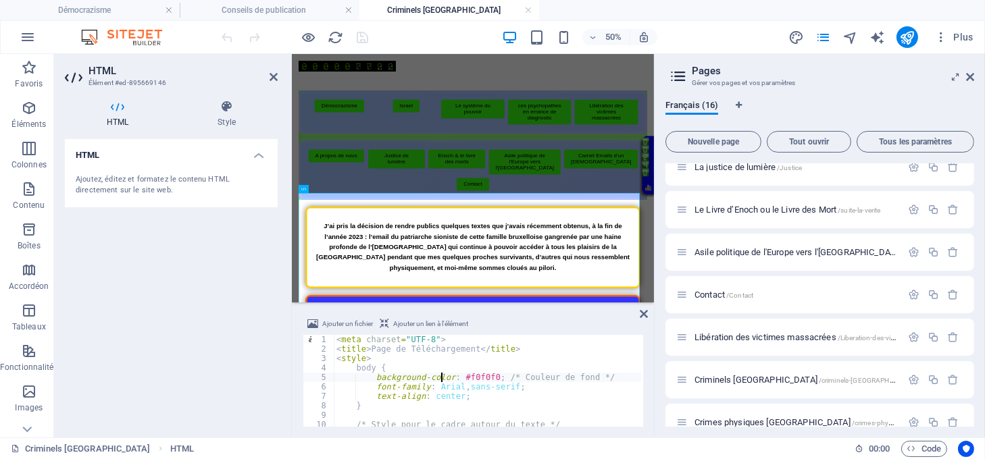
type textarea "</div>"
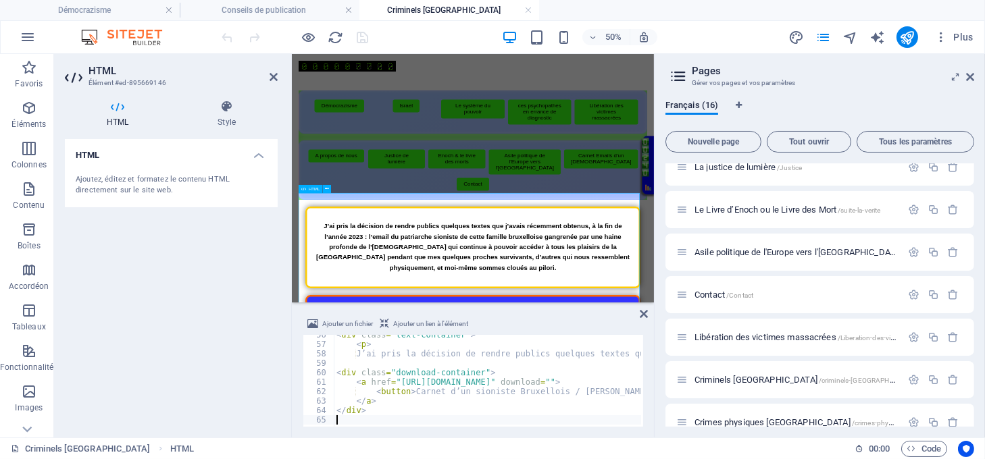
scroll to position [524, 0]
type textarea "<button>Carnet d’un sioniste Bruxellois - Ralph Stein</button>"
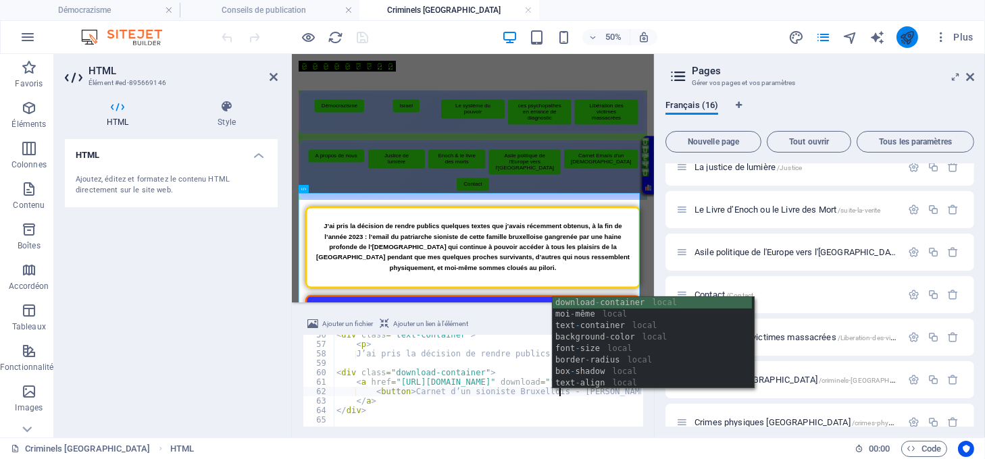
click at [900, 39] on icon "publish" at bounding box center [907, 38] width 16 height 16
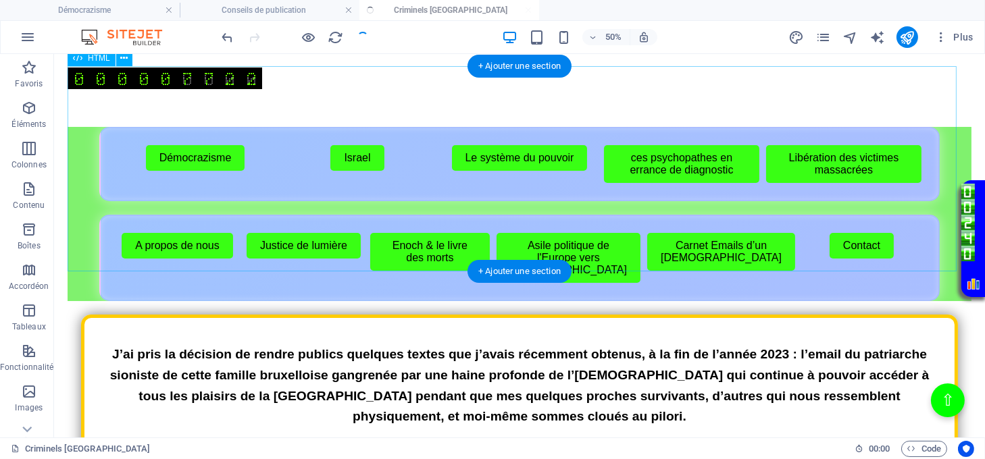
scroll to position [245, 0]
